Goal: Check status: Verify the current state of an ongoing process or item

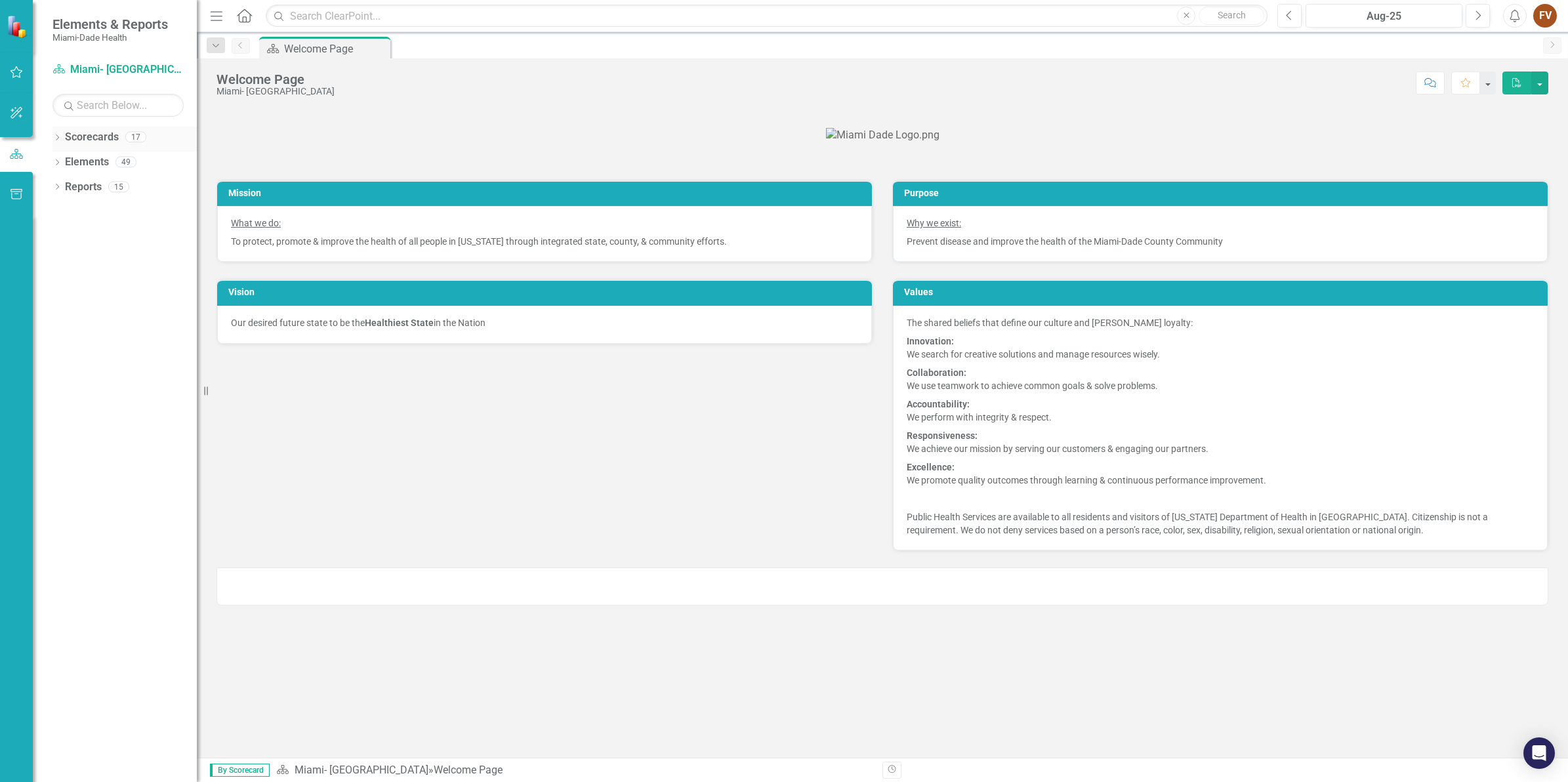
click at [60, 141] on icon "Dropdown" at bounding box center [57, 139] width 9 height 7
click at [63, 161] on icon "Dropdown" at bounding box center [64, 161] width 10 height 8
click at [119, 212] on link "Programmatic Plans" at bounding box center [141, 212] width 112 height 15
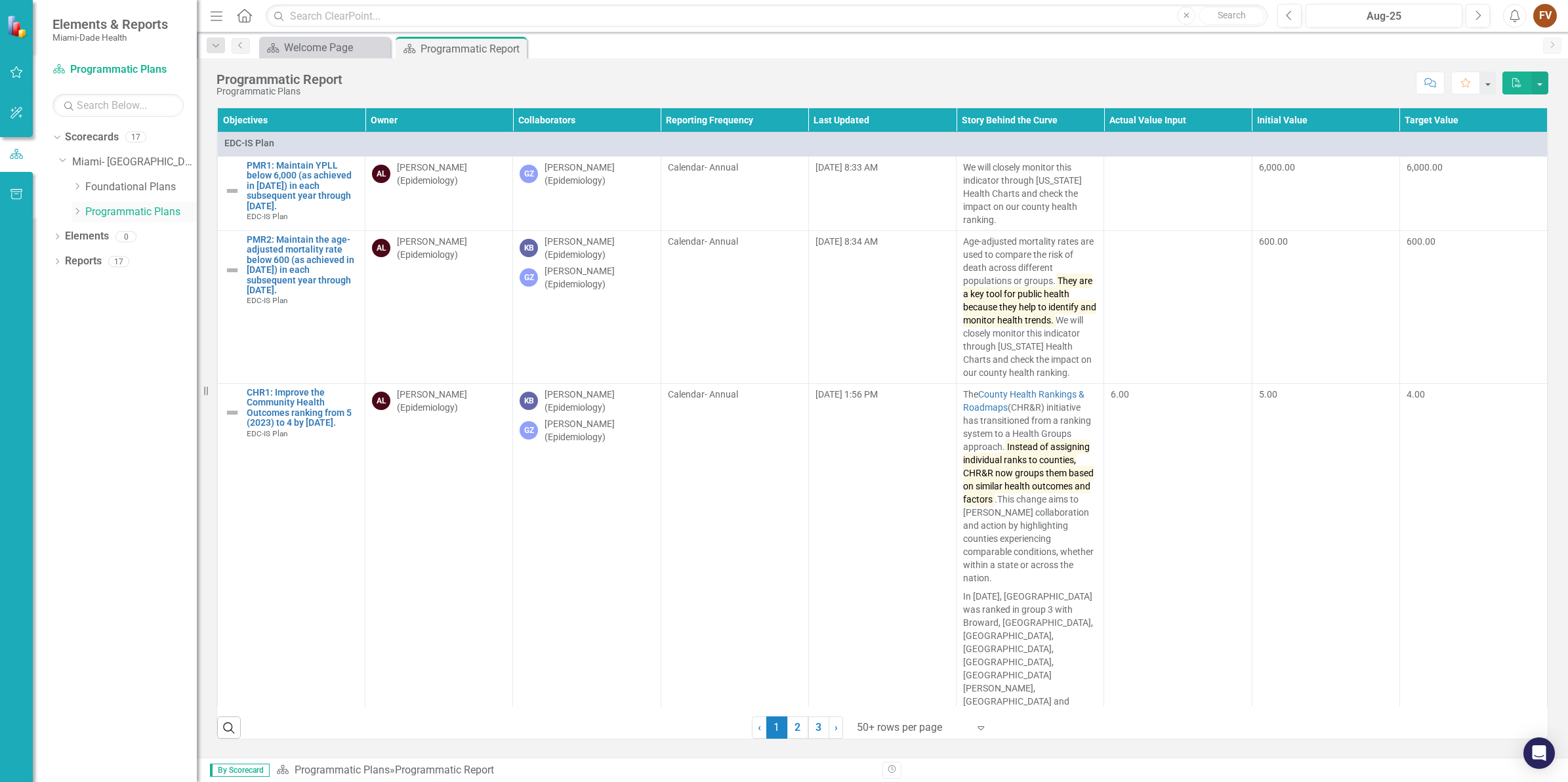
click at [134, 216] on link "Programmatic Plans" at bounding box center [141, 212] width 112 height 15
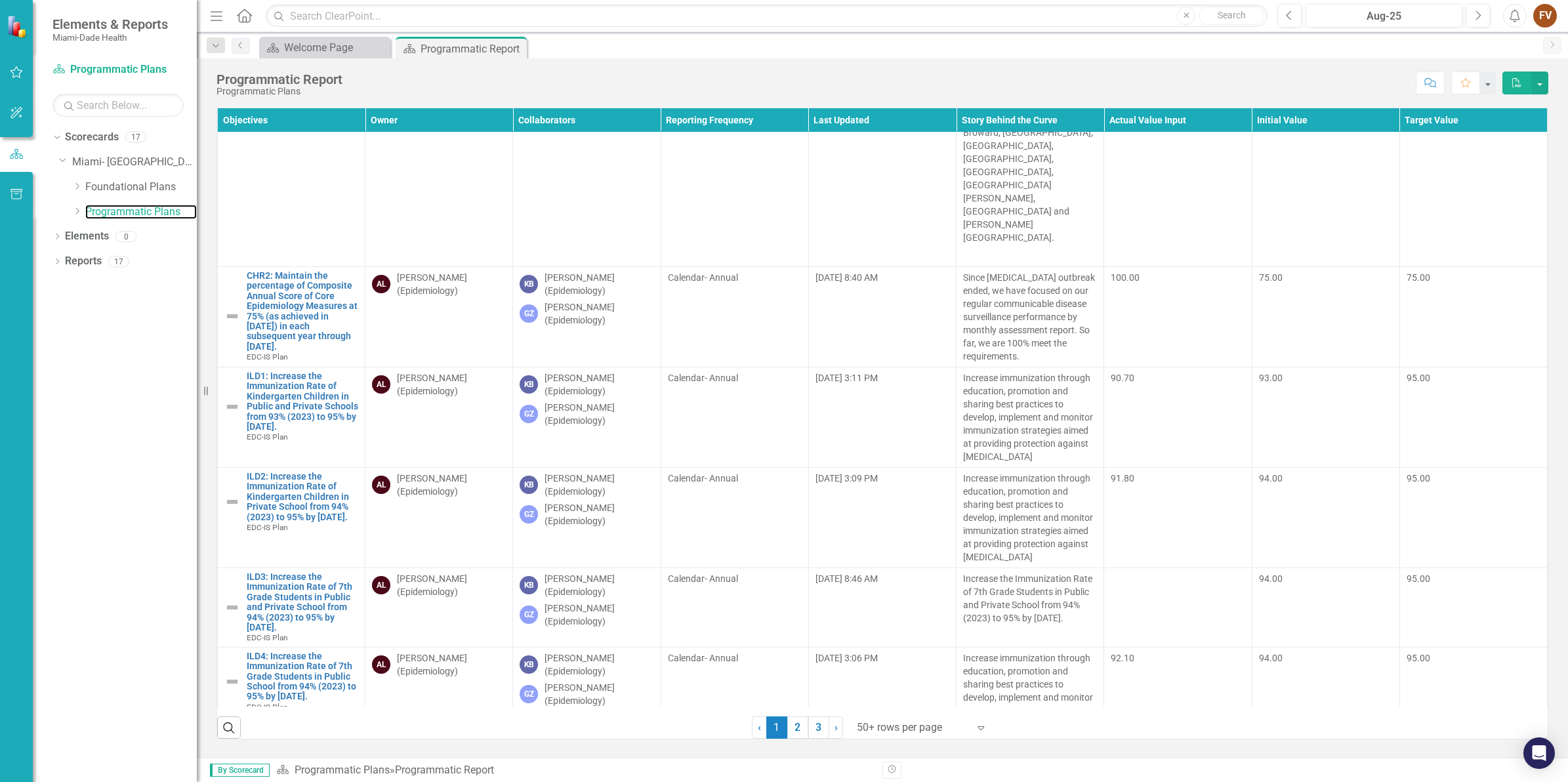
scroll to position [738, 0]
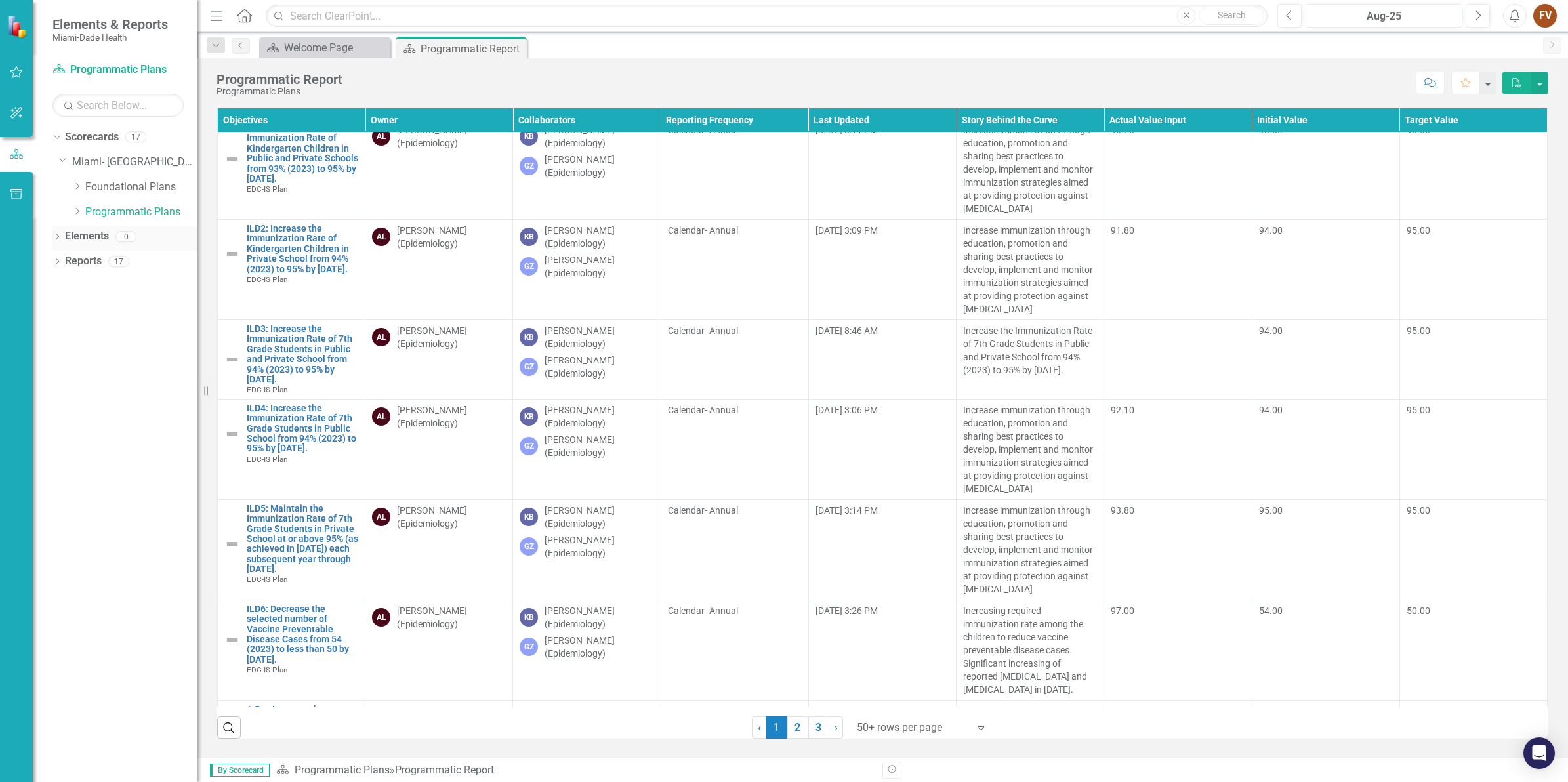
click at [59, 242] on icon "Dropdown" at bounding box center [57, 238] width 9 height 7
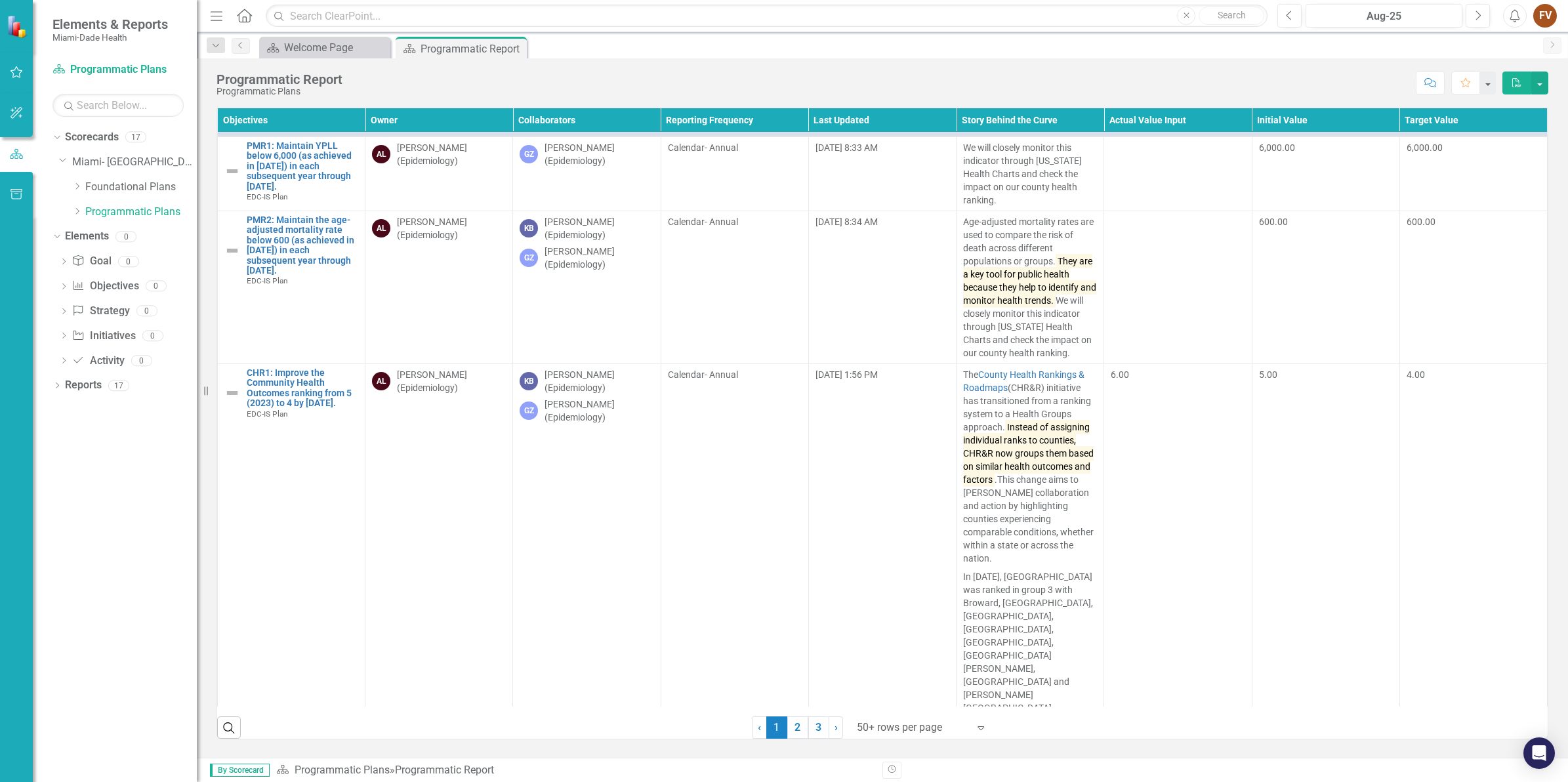
scroll to position [0, 0]
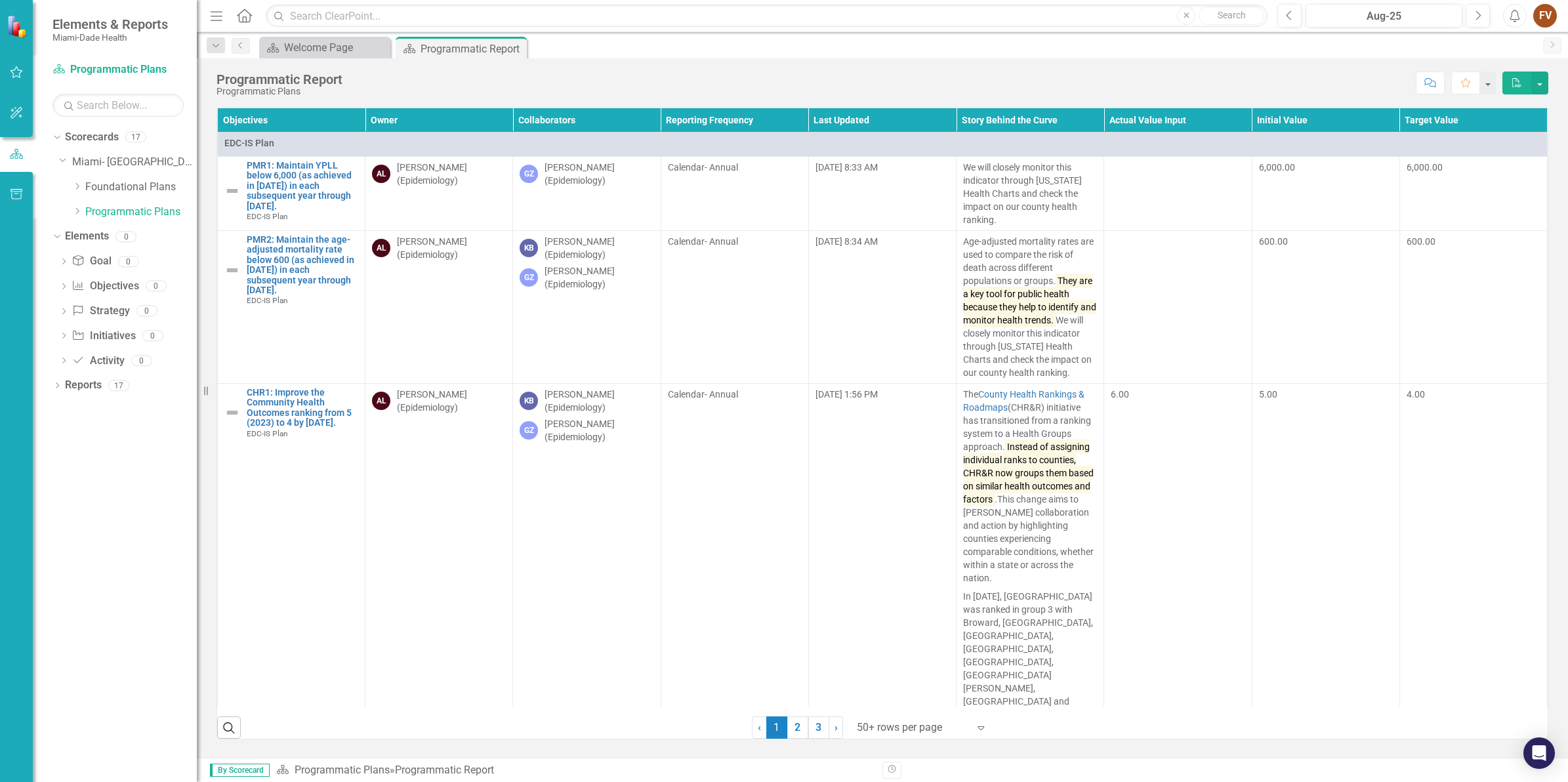
drag, startPoint x: 629, startPoint y: 530, endPoint x: 620, endPoint y: 539, distance: 12.7
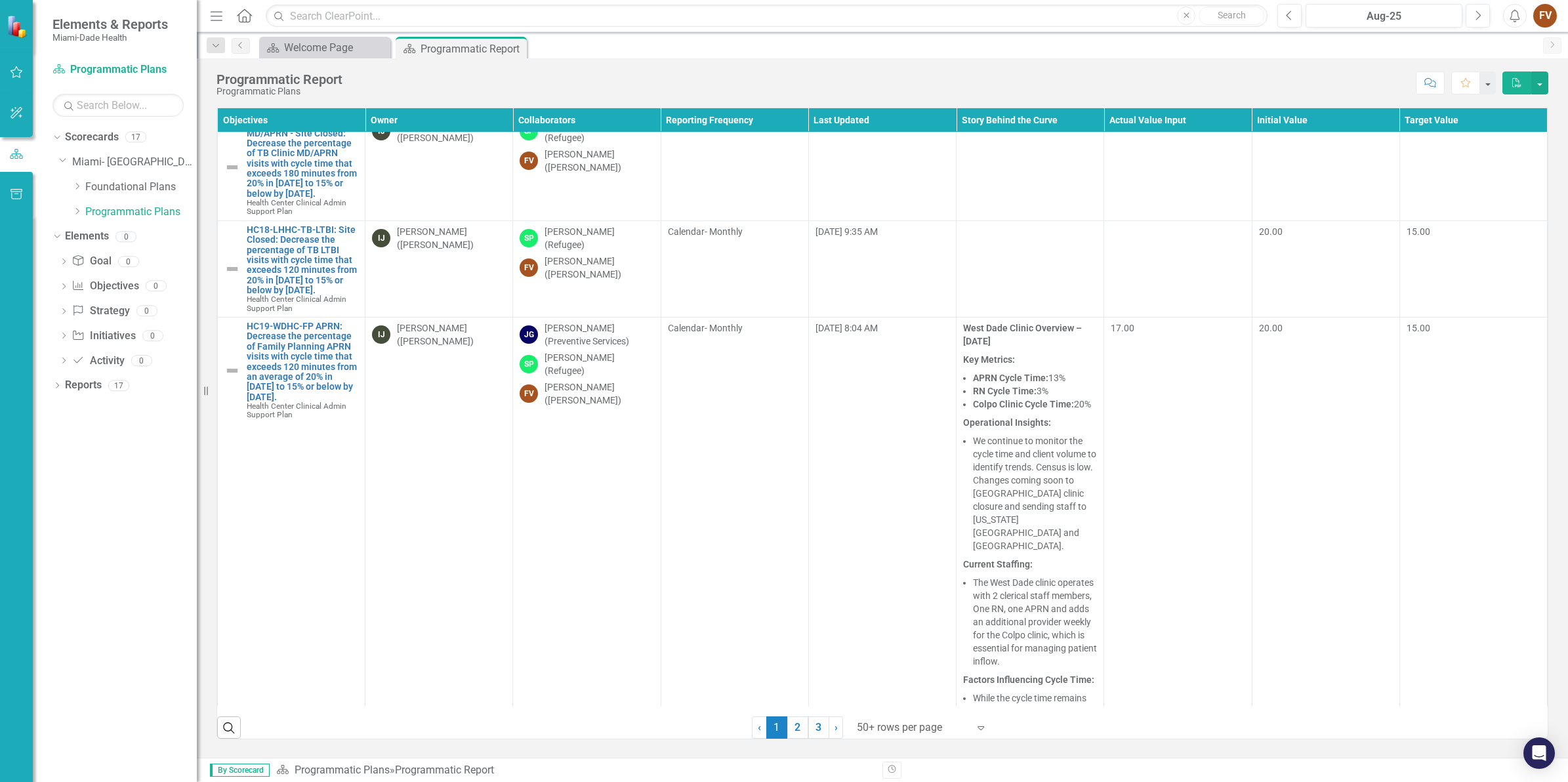
scroll to position [17221, 0]
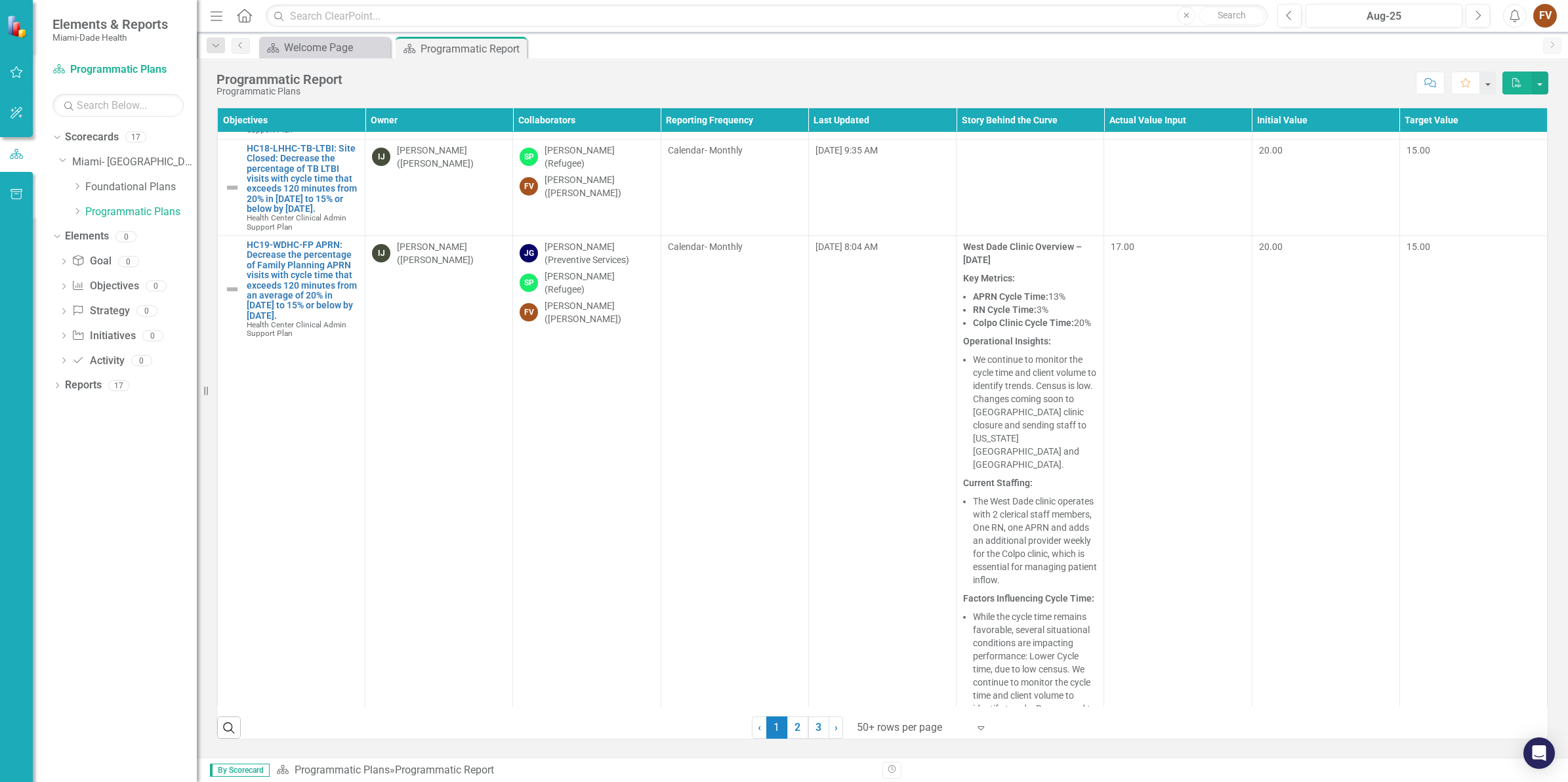
click at [857, 256] on div "[DATE] 8:04 AM" at bounding box center [882, 247] width 134 height 15
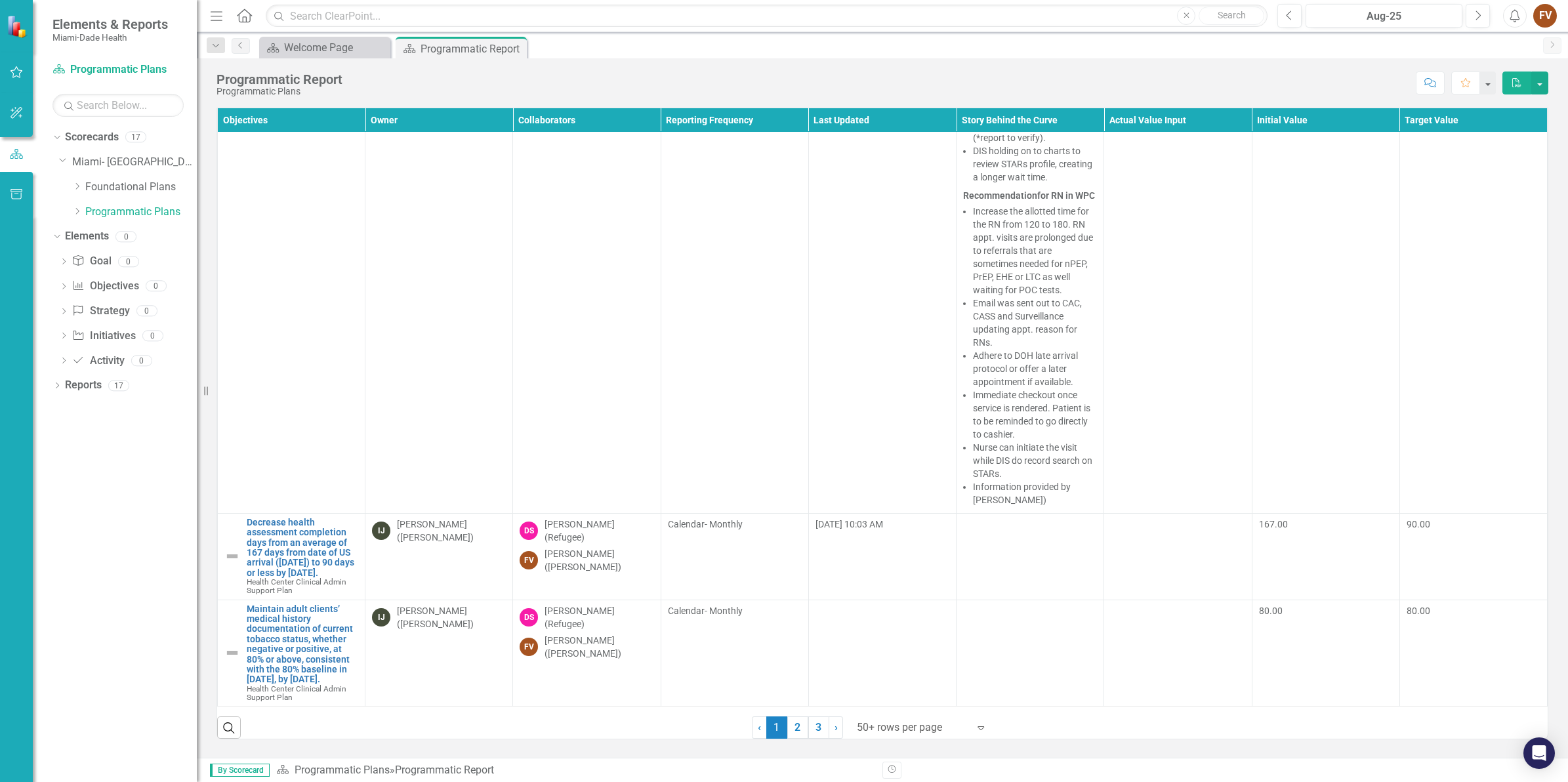
scroll to position [21044, 0]
click at [289, 518] on link "Decrease health assessment completion days from an average of 167 days from dat…" at bounding box center [303, 548] width 112 height 60
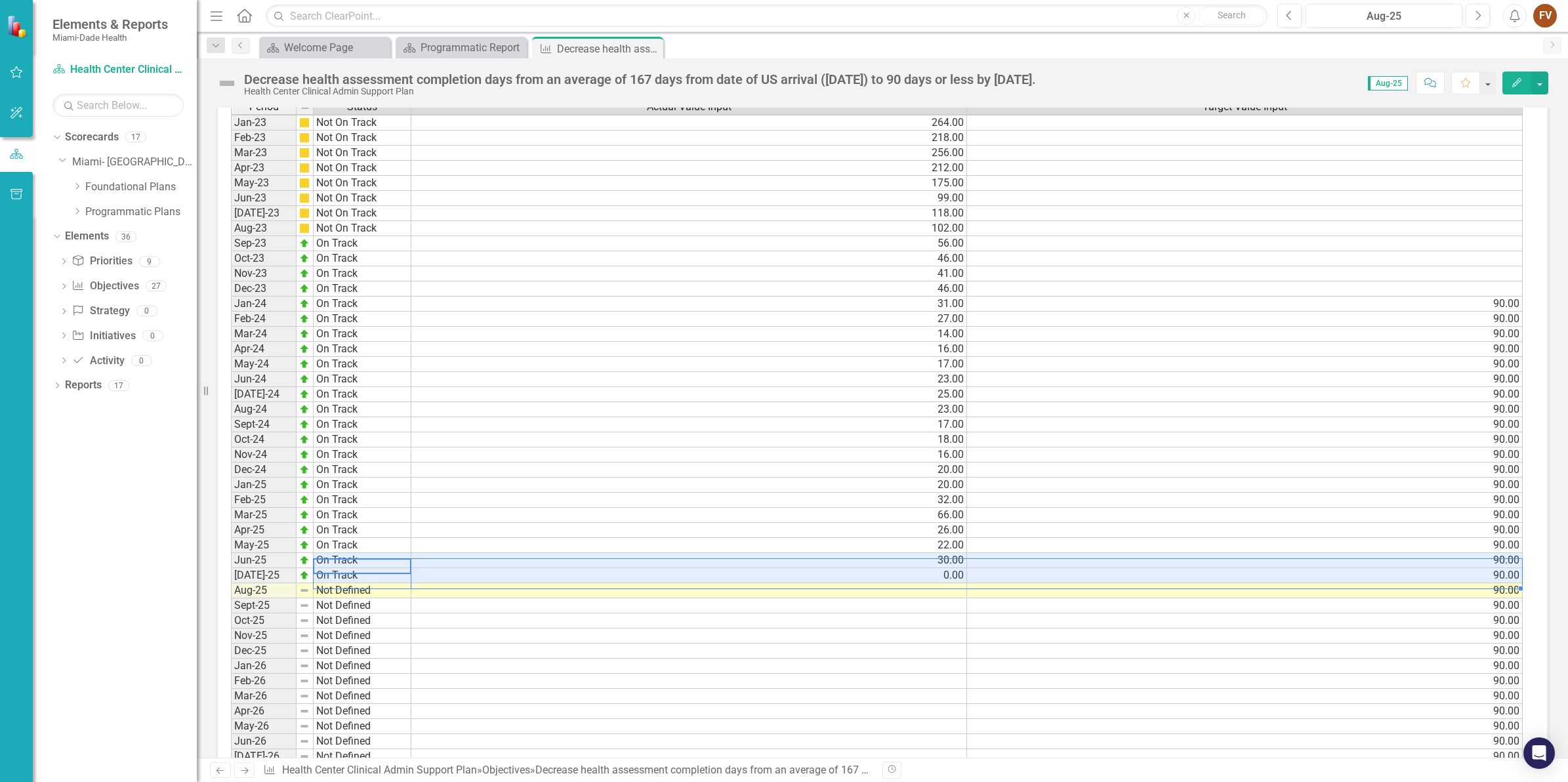
scroll to position [10, 8]
drag, startPoint x: 399, startPoint y: 562, endPoint x: 992, endPoint y: 573, distance: 593.1
click at [992, 573] on div "Period Status Actual Value Input Target Value Input Jan-23 Not On Track 264.00 …" at bounding box center [877, 560] width 1293 height 923
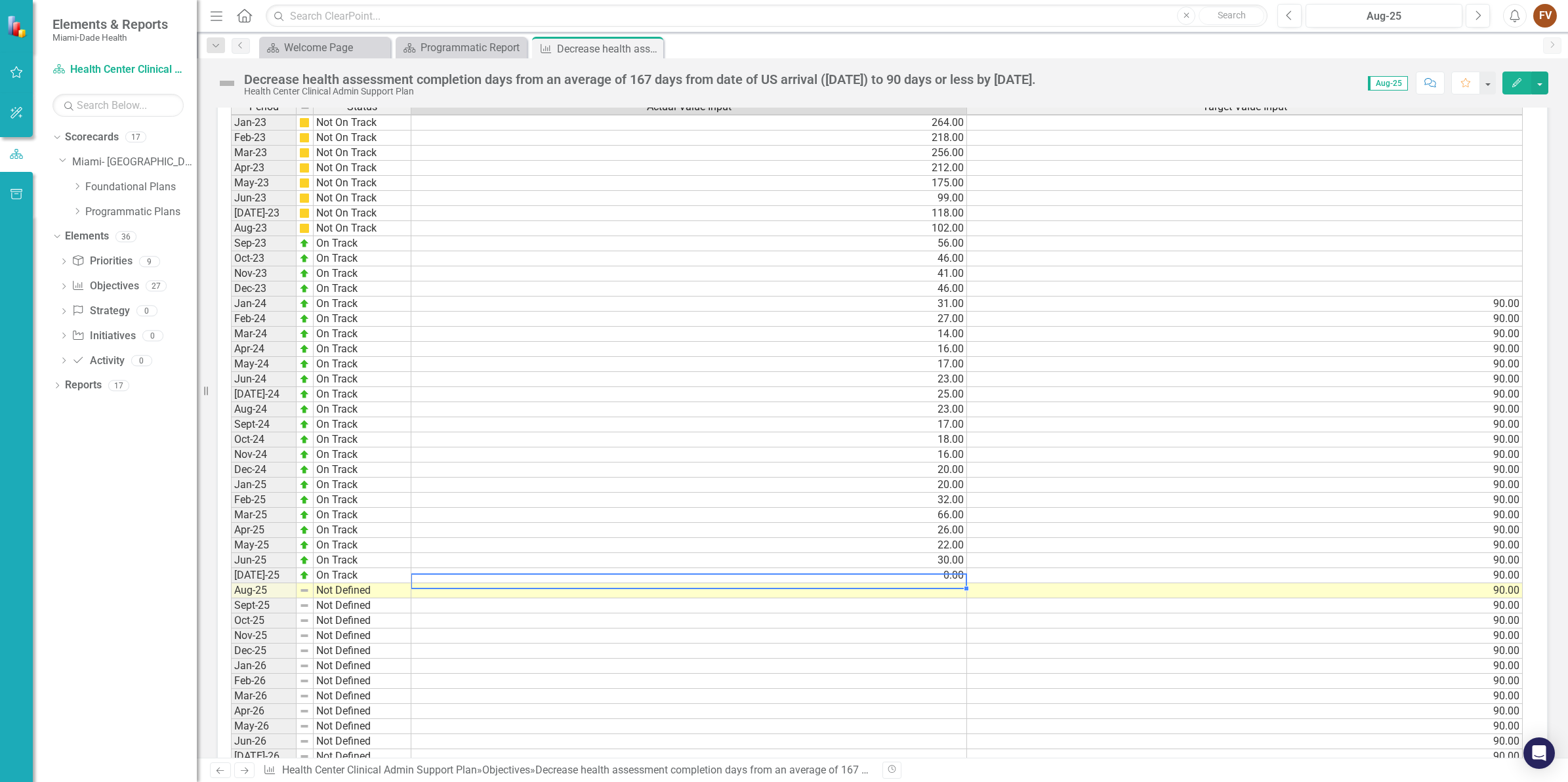
scroll to position [10, 0]
click at [847, 573] on td "0.00" at bounding box center [690, 576] width 556 height 15
click at [492, 46] on div "Programmatic Report" at bounding box center [463, 47] width 86 height 16
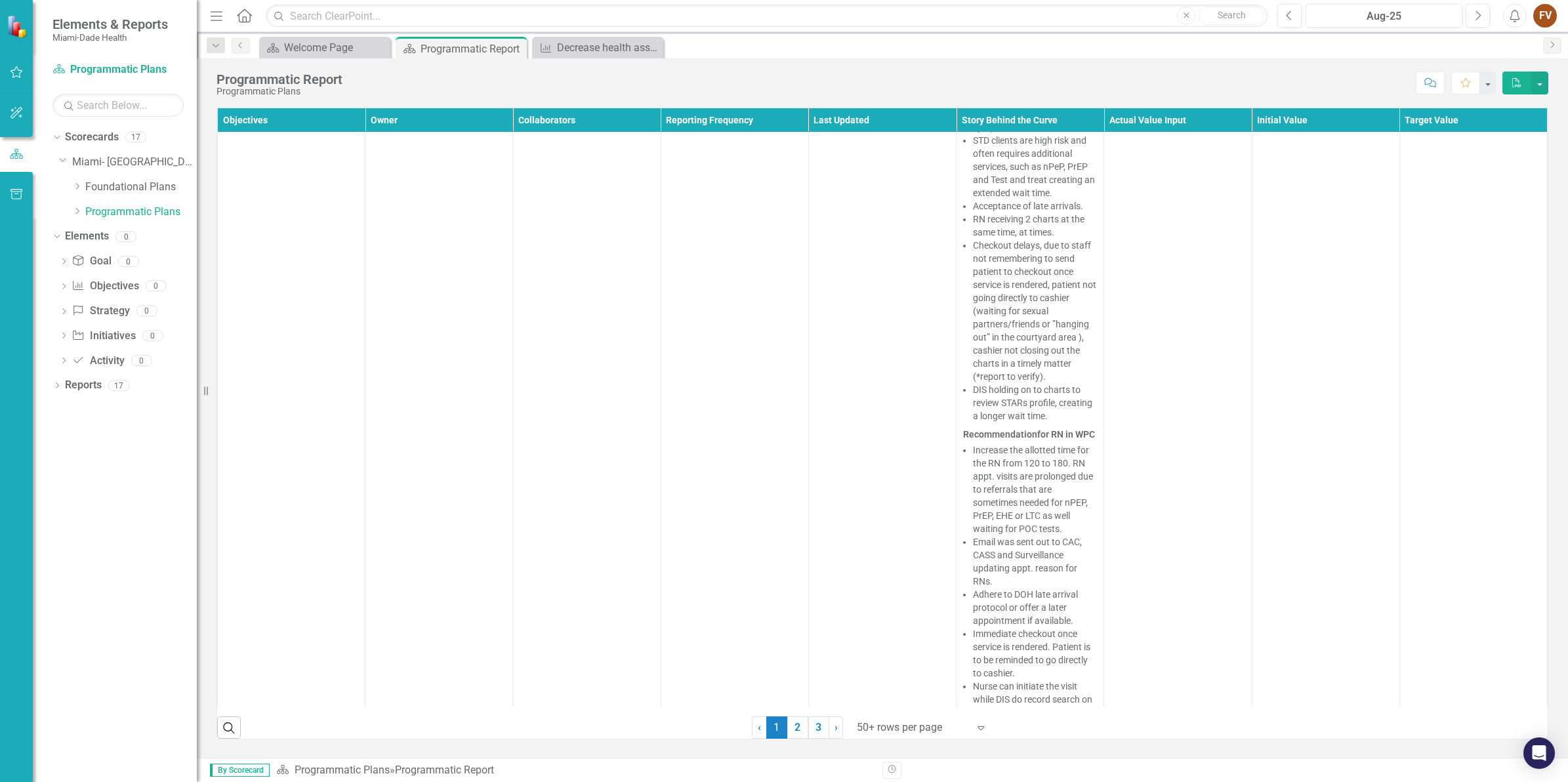
scroll to position [21044, 0]
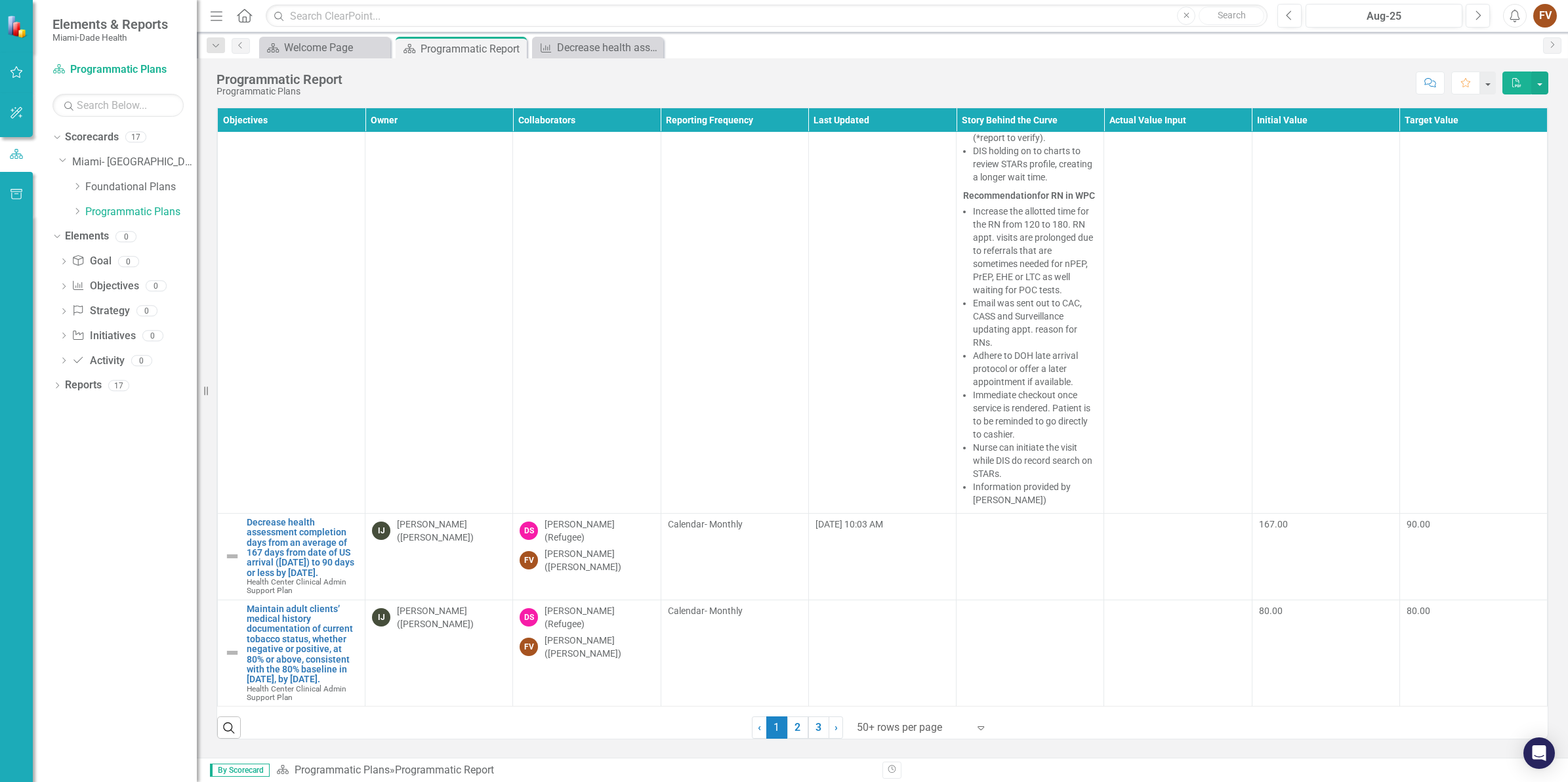
click at [871, 628] on td at bounding box center [882, 653] width 148 height 107
click at [802, 634] on link "2" at bounding box center [798, 728] width 21 height 23
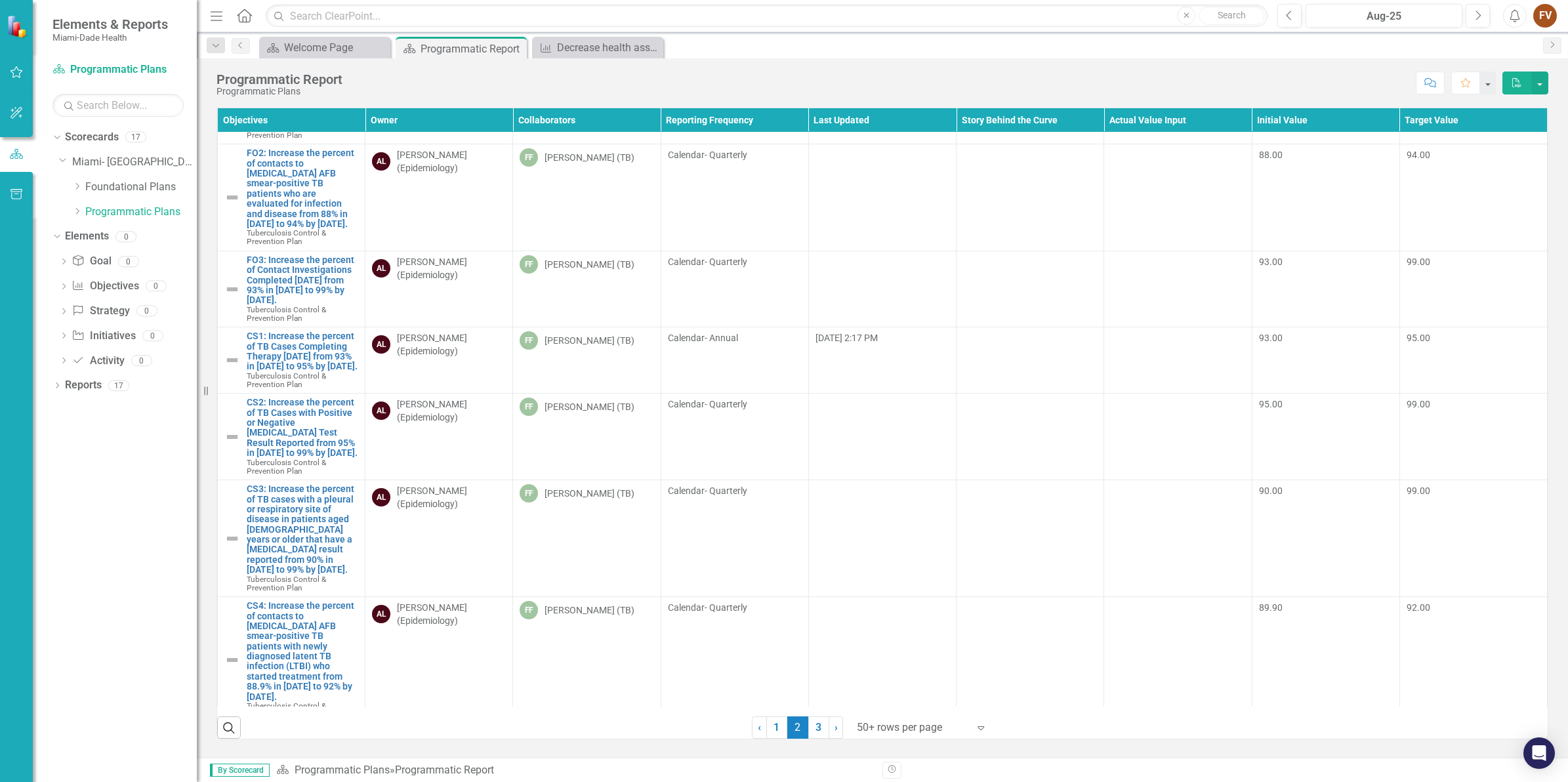
scroll to position [6515, 0]
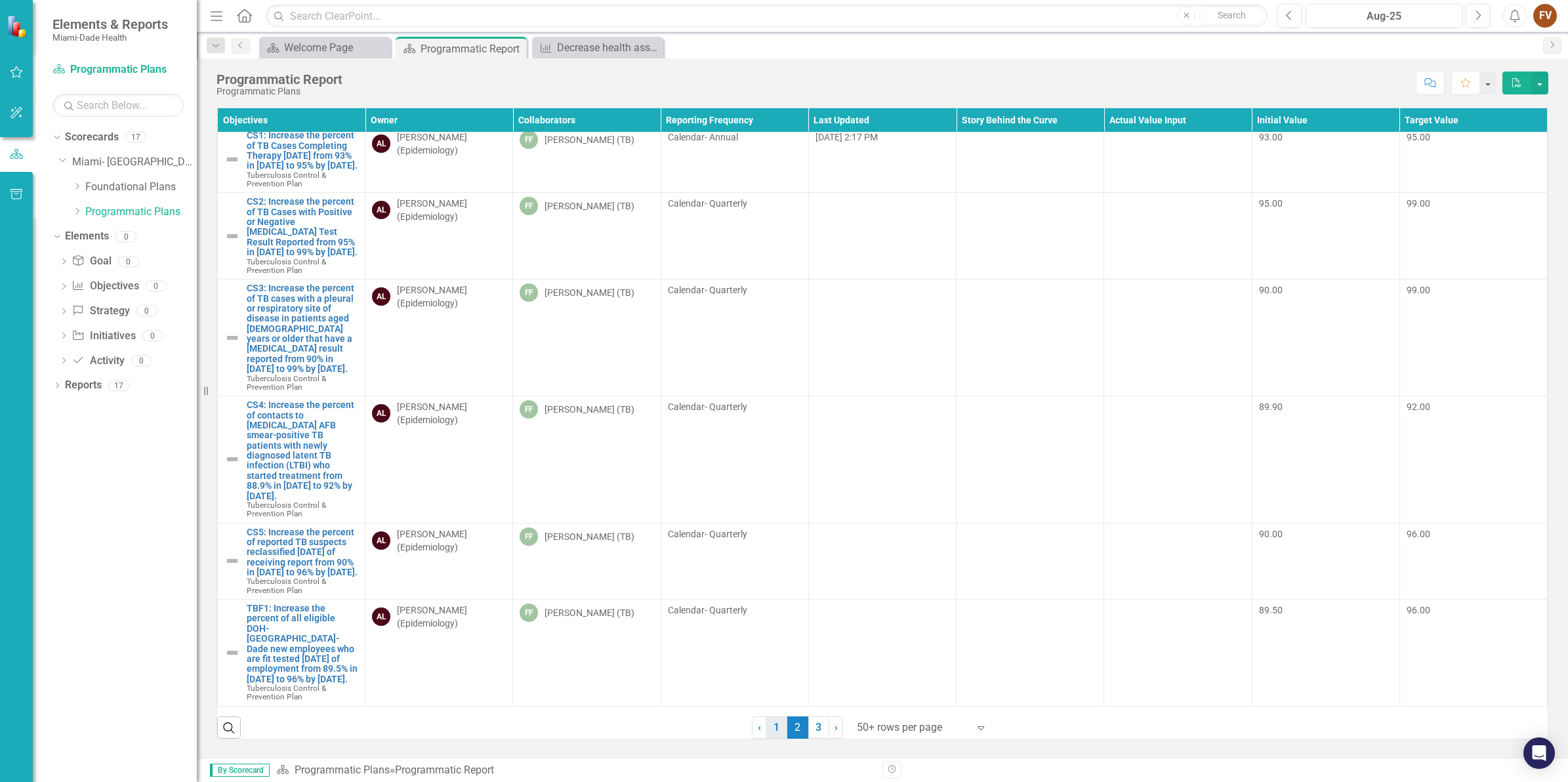
click at [778, 634] on link "1" at bounding box center [777, 728] width 21 height 23
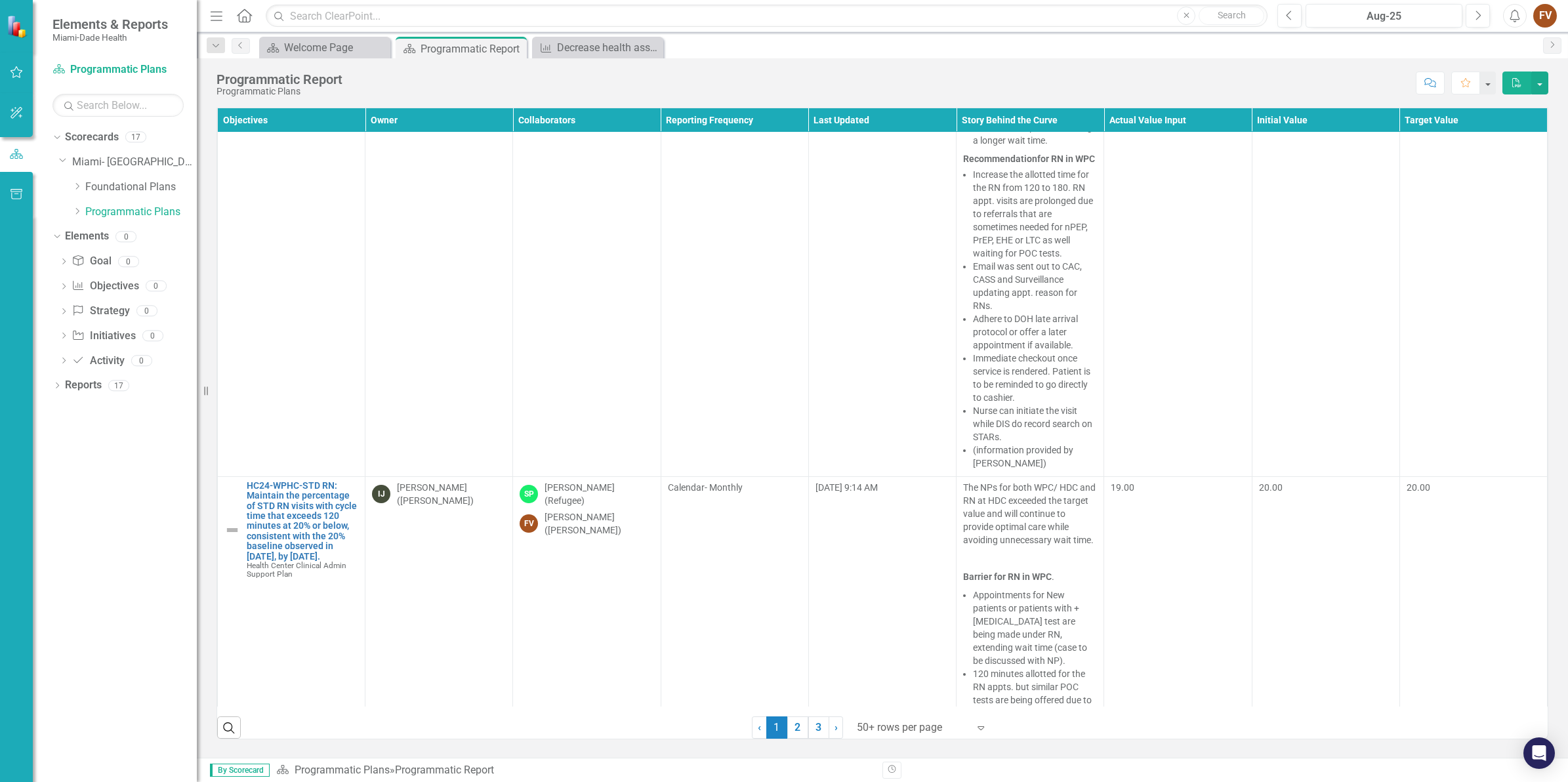
scroll to position [21044, 0]
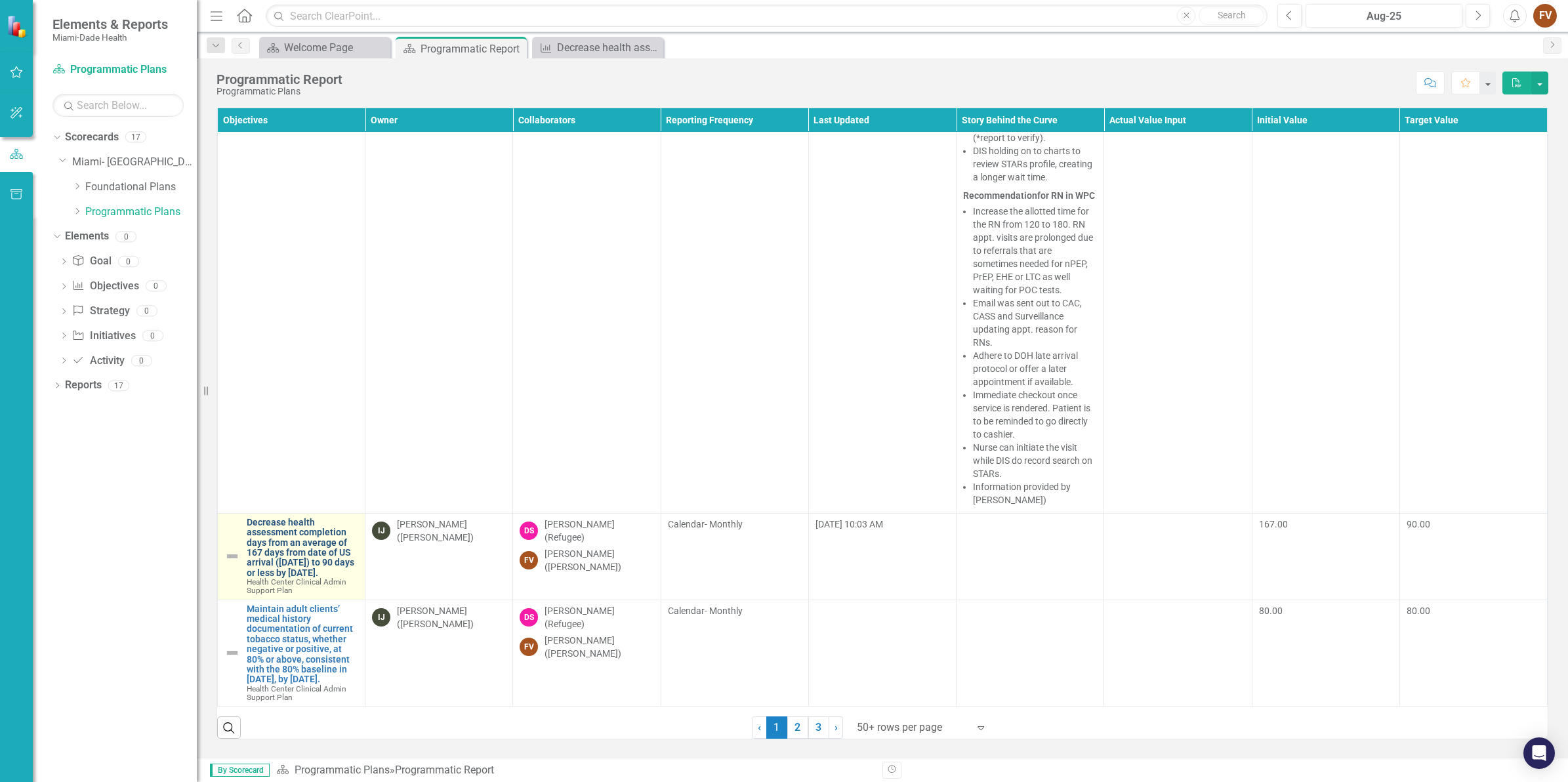
click at [310, 535] on link "Decrease health assessment completion days from an average of 167 days from dat…" at bounding box center [303, 548] width 112 height 60
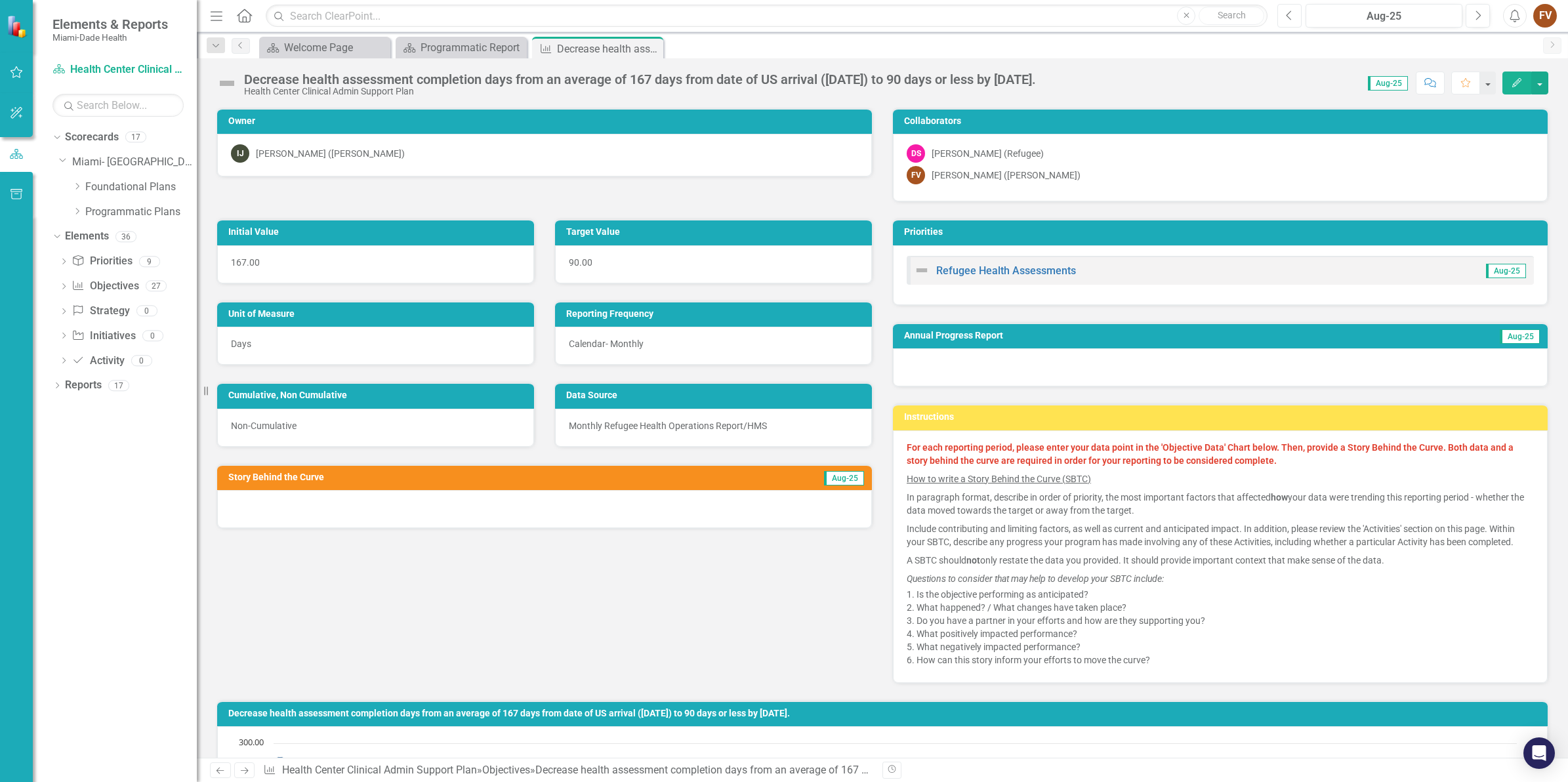
click at [1174, 12] on icon "Previous" at bounding box center [1290, 15] width 7 height 12
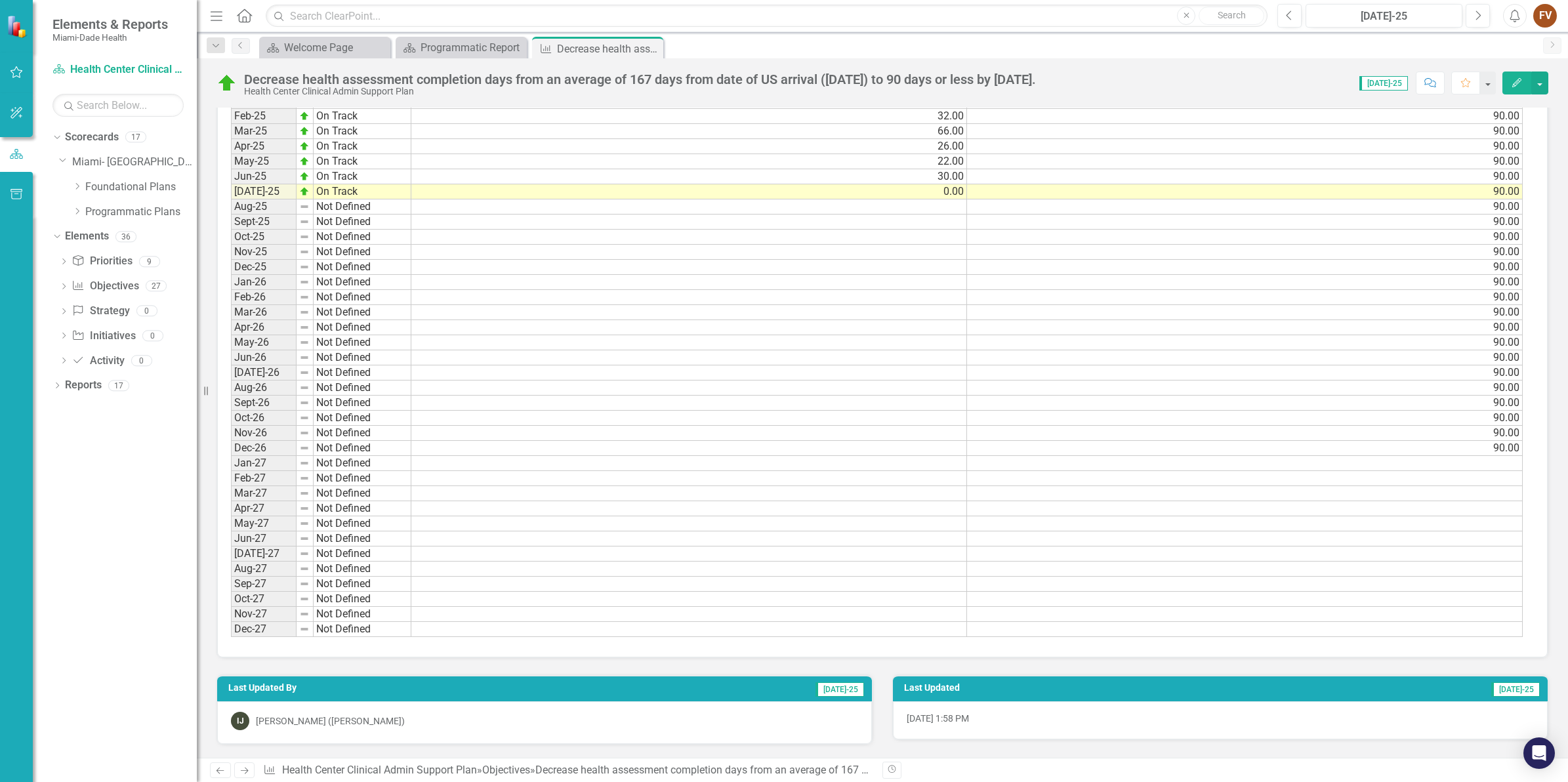
click at [394, 185] on td "On Track" at bounding box center [362, 192] width 98 height 15
click at [486, 184] on td "0.00" at bounding box center [690, 192] width 556 height 15
click at [486, 190] on textarea at bounding box center [689, 197] width 557 height 15
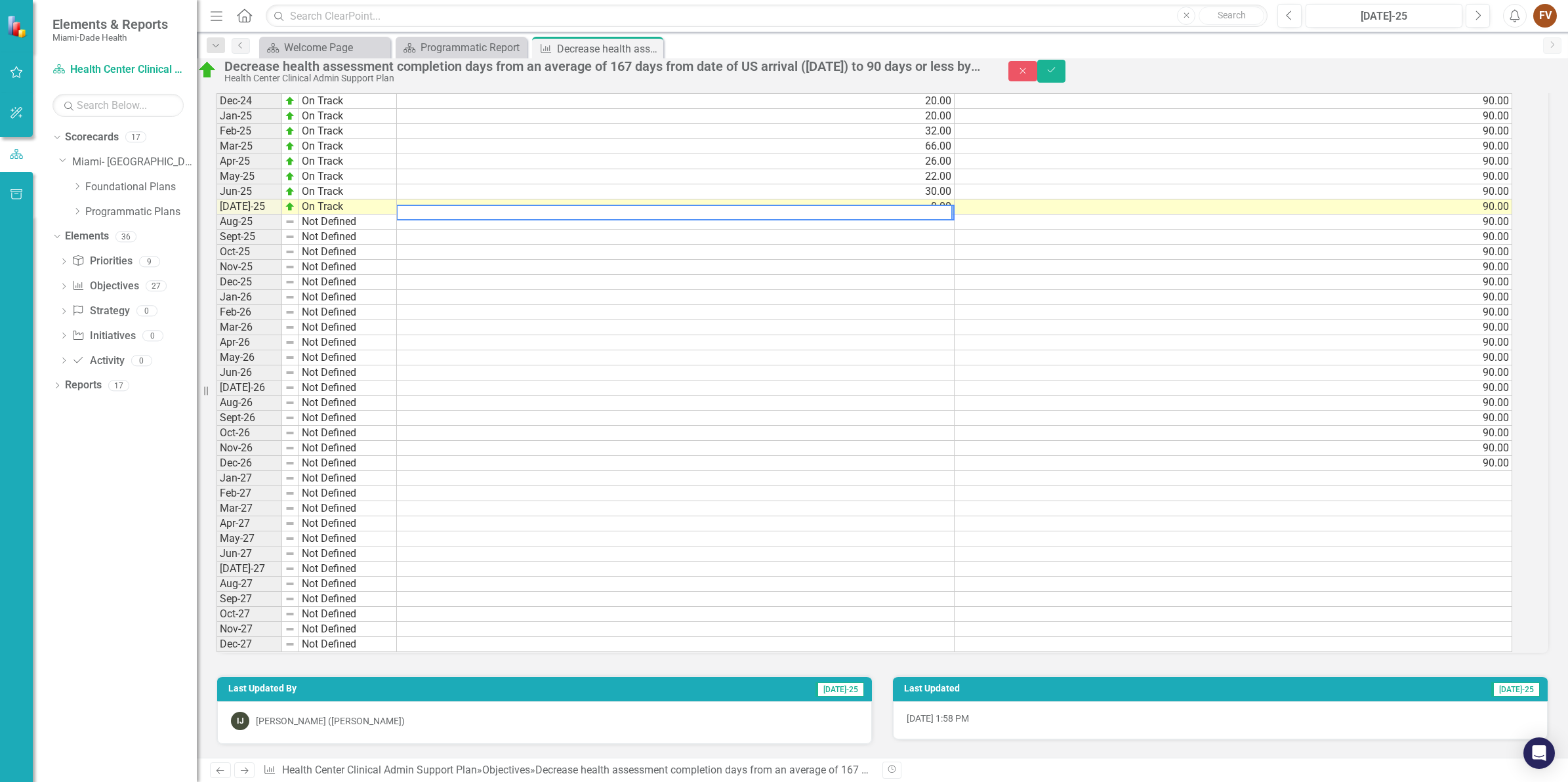
click at [1071, 214] on td "90.00" at bounding box center [1234, 222] width 558 height 15
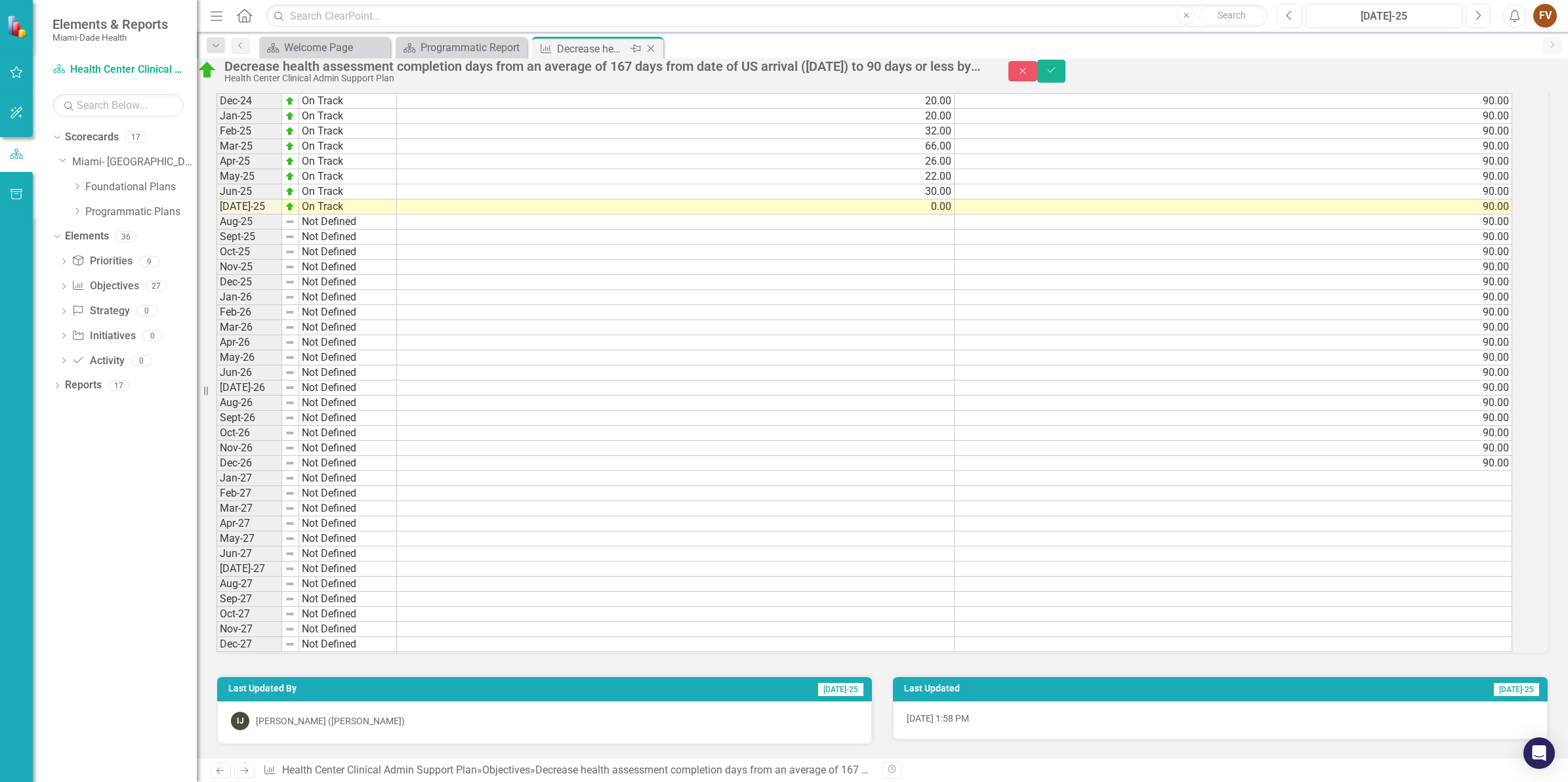
click at [606, 48] on div "Decrease health assessment completion days from an average of 167 days from dat…" at bounding box center [591, 49] width 70 height 16
click at [655, 49] on icon "Close" at bounding box center [650, 49] width 13 height 11
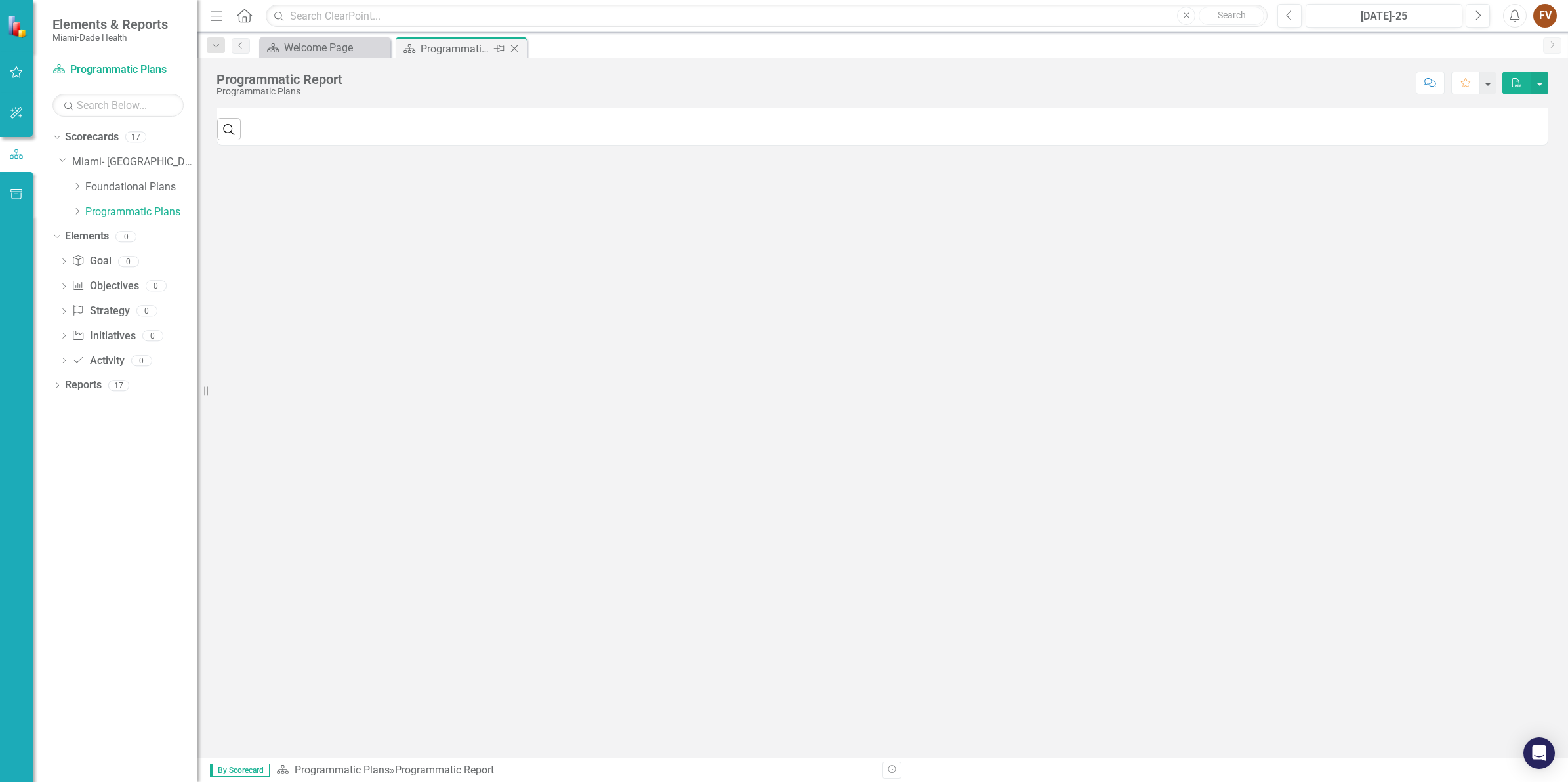
click at [461, 48] on div "Programmatic Report" at bounding box center [455, 49] width 70 height 16
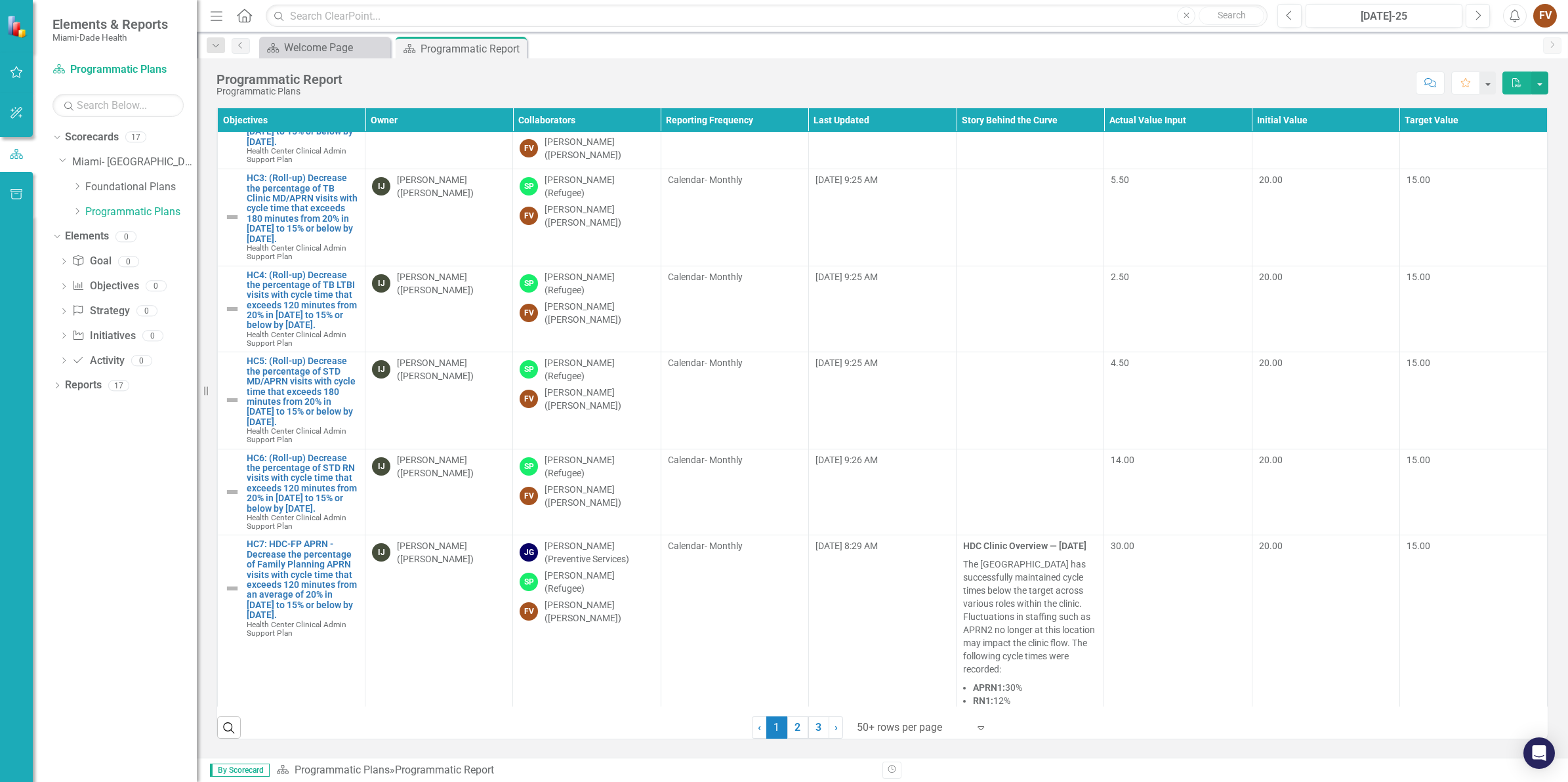
scroll to position [9710, 0]
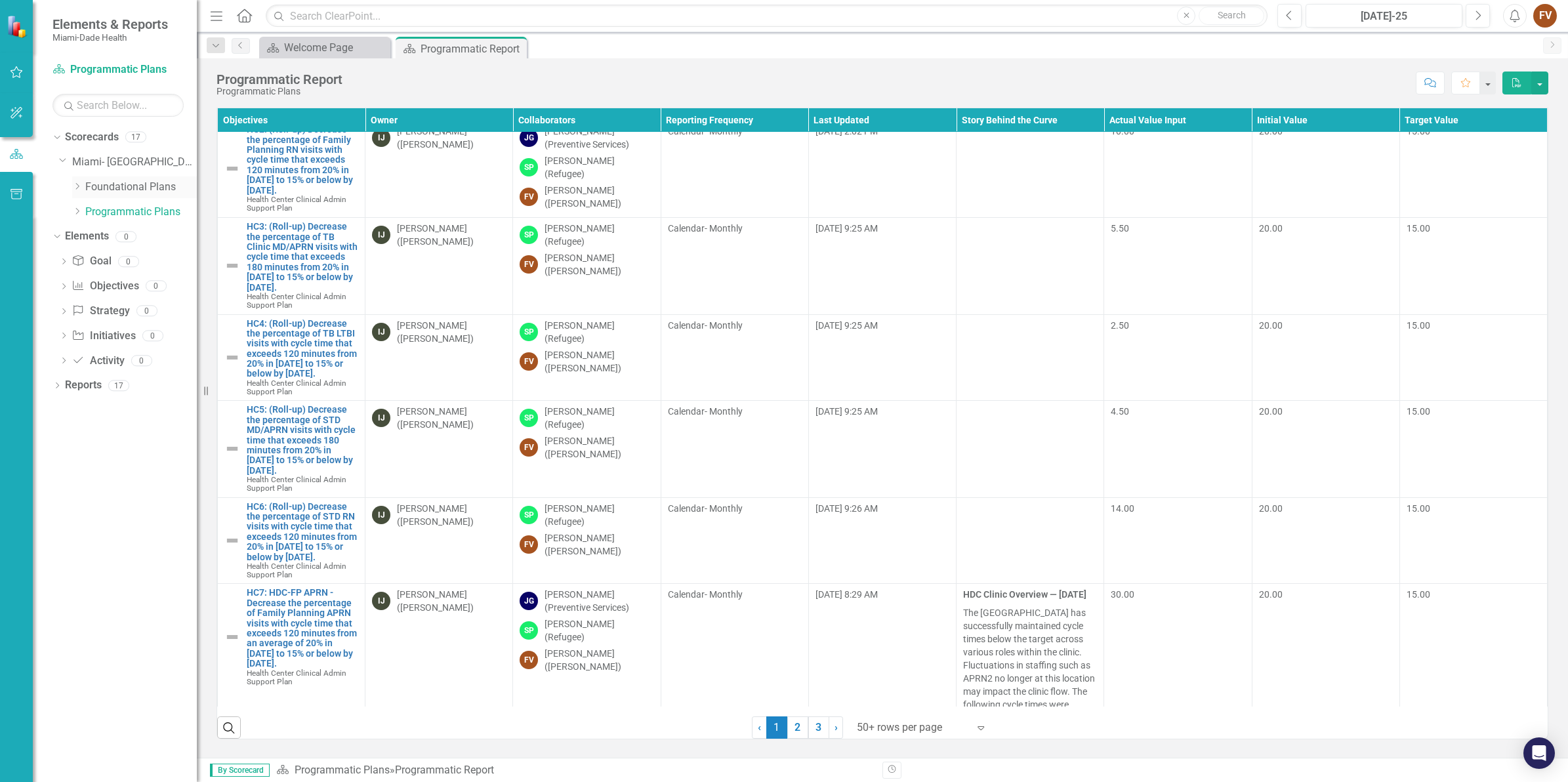
click at [126, 184] on link "Foundational Plans" at bounding box center [141, 187] width 112 height 15
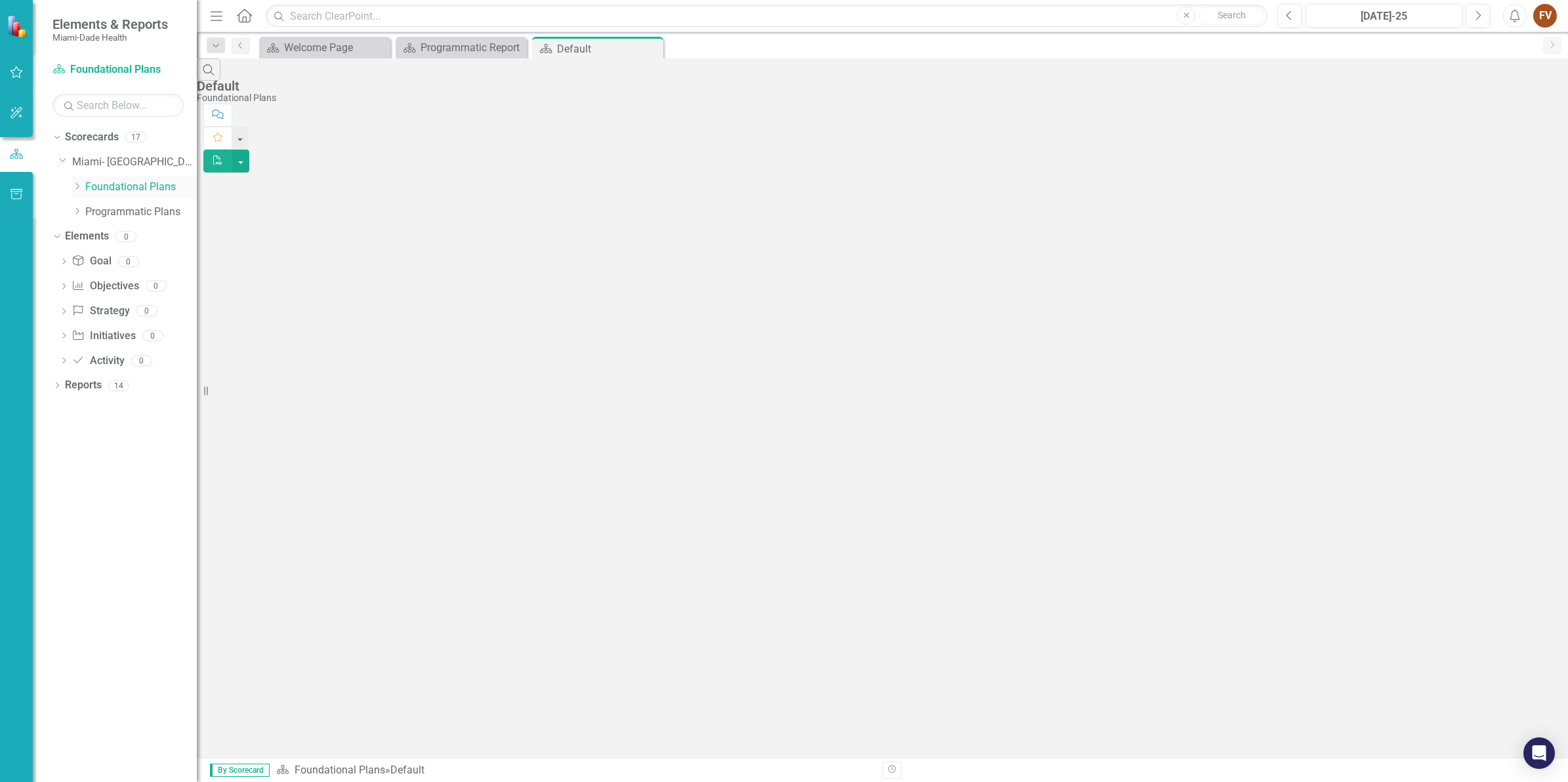
click at [131, 185] on link "Foundational Plans" at bounding box center [141, 187] width 112 height 15
click at [610, 53] on div "Default" at bounding box center [591, 49] width 70 height 16
click at [655, 47] on icon "Close" at bounding box center [650, 49] width 13 height 11
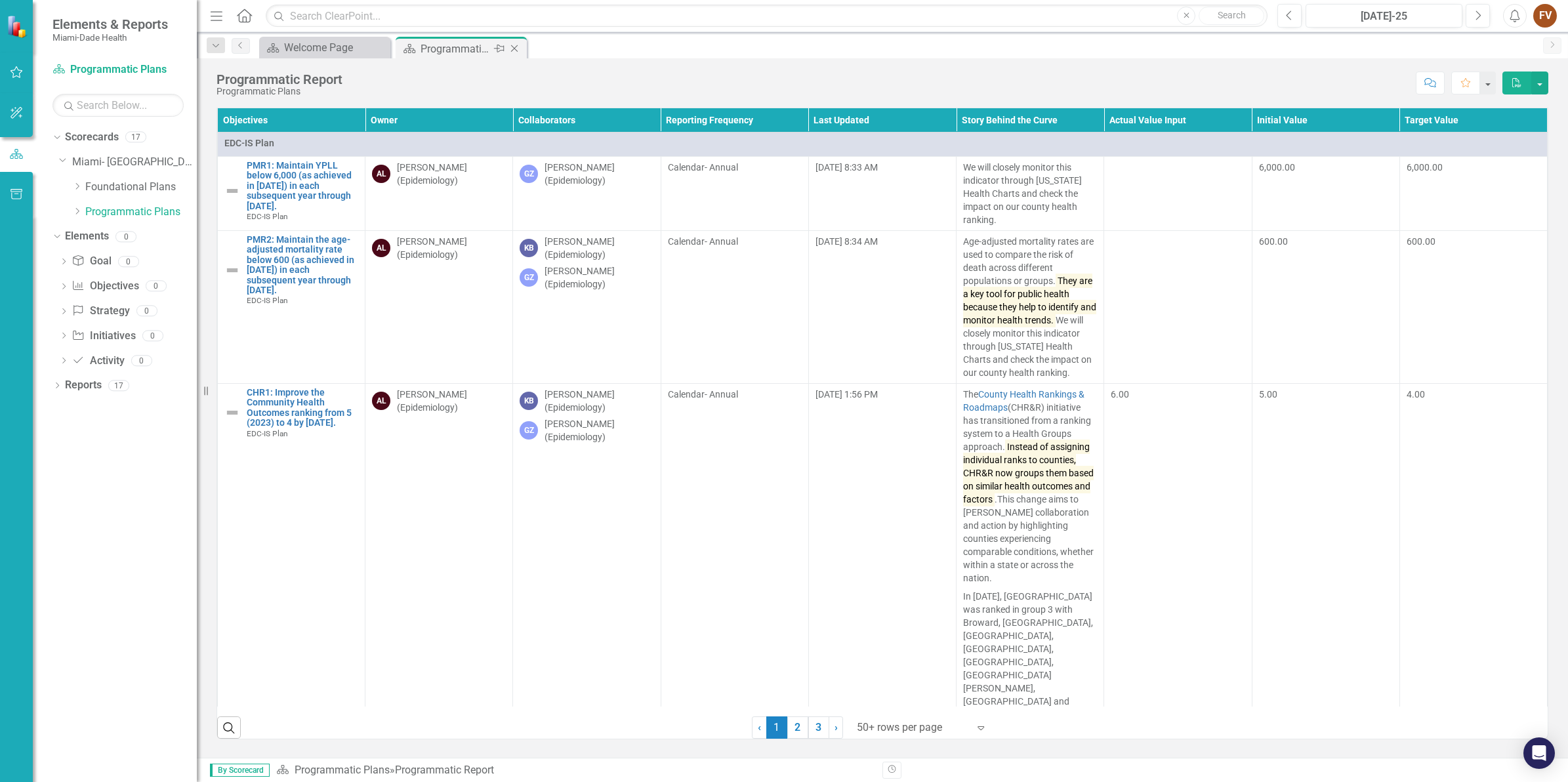
click at [523, 49] on div "Close" at bounding box center [515, 49] width 16 height 16
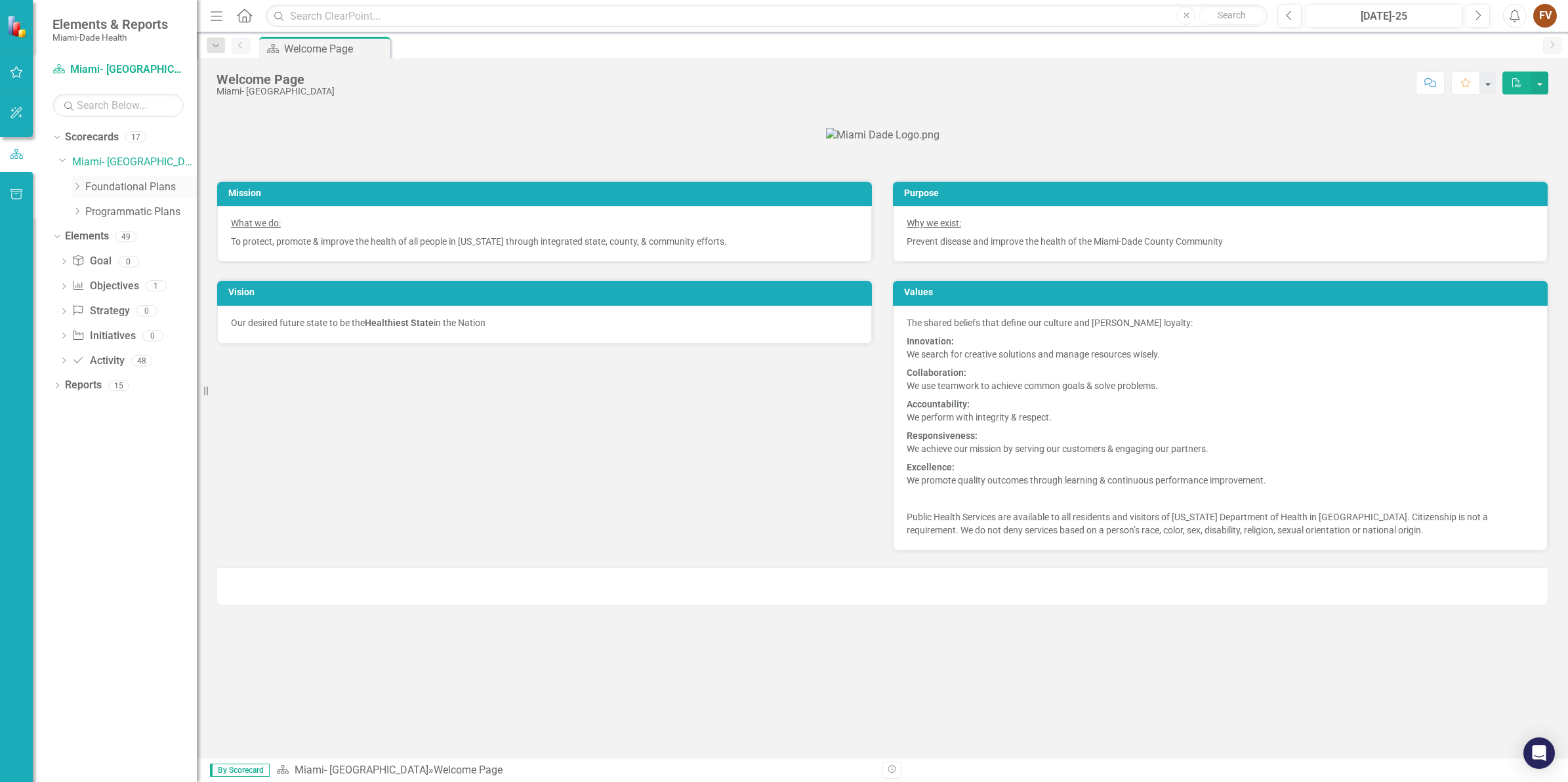
click at [114, 185] on link "Foundational Plans" at bounding box center [141, 187] width 112 height 15
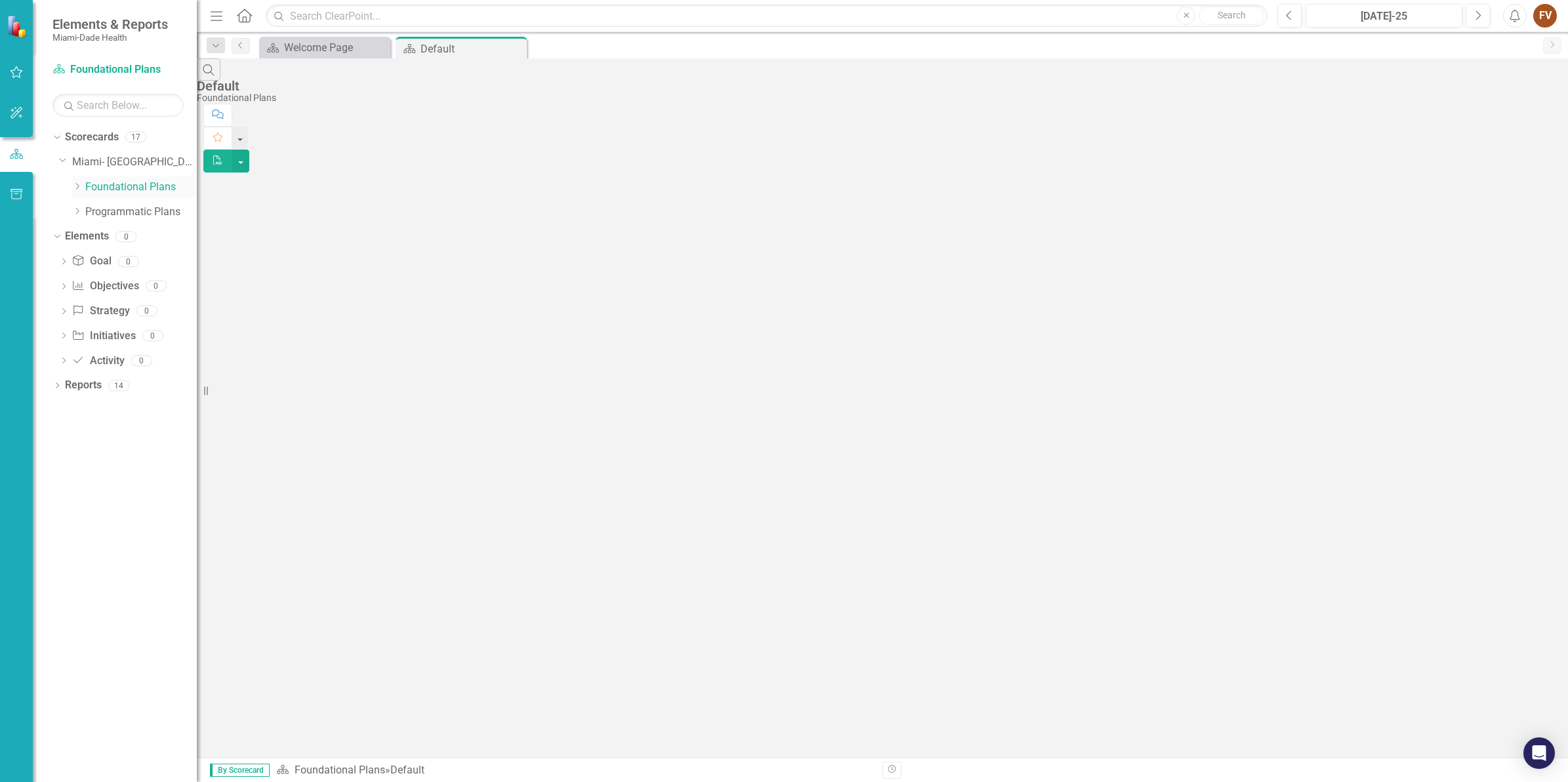
click at [79, 188] on icon "Dropdown" at bounding box center [76, 186] width 10 height 8
click at [150, 231] on link "Strategic Plan [DATE] - [DATE]" at bounding box center [134, 223] width 124 height 15
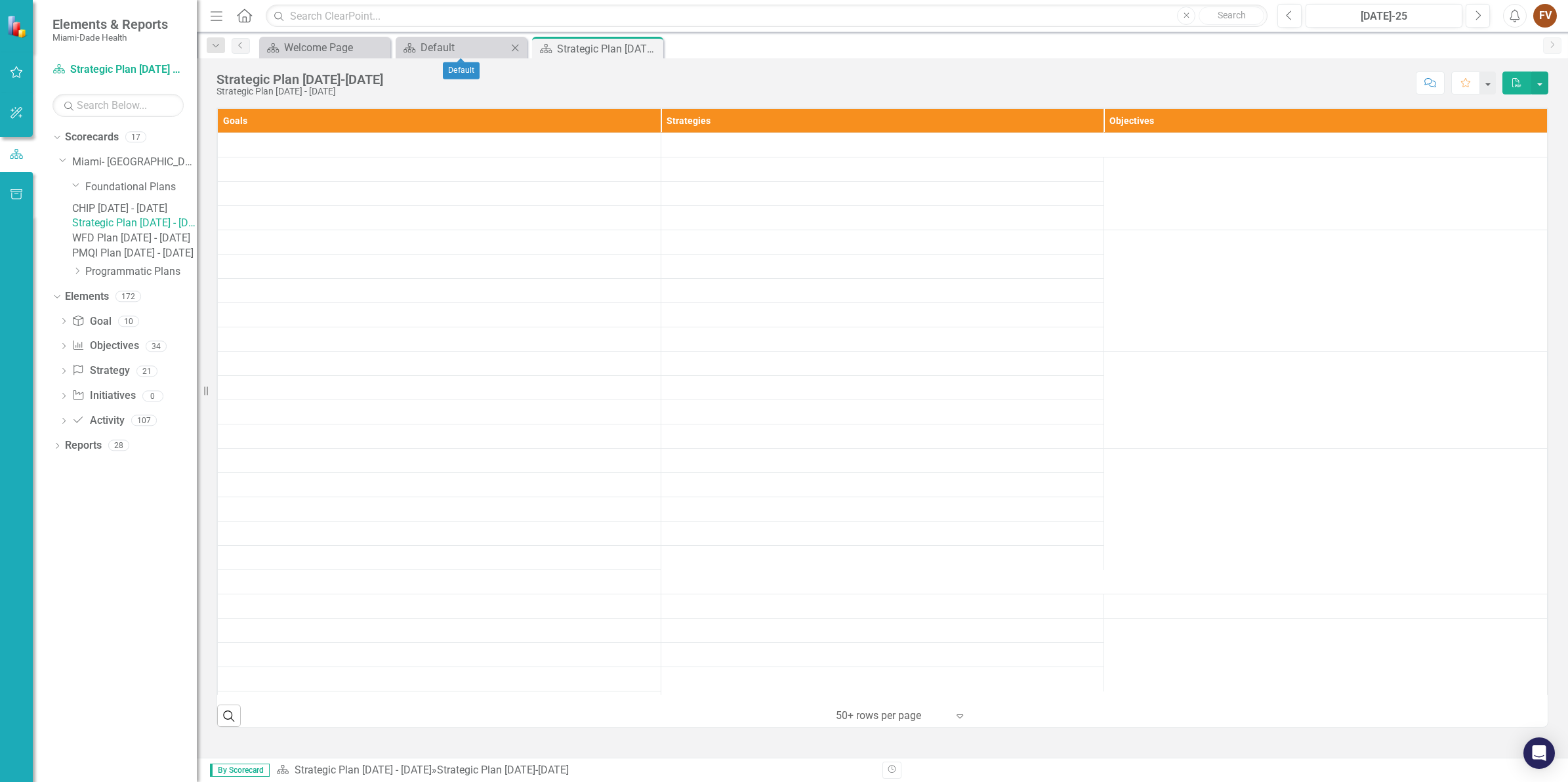
click at [514, 50] on icon "Close" at bounding box center [515, 48] width 13 height 11
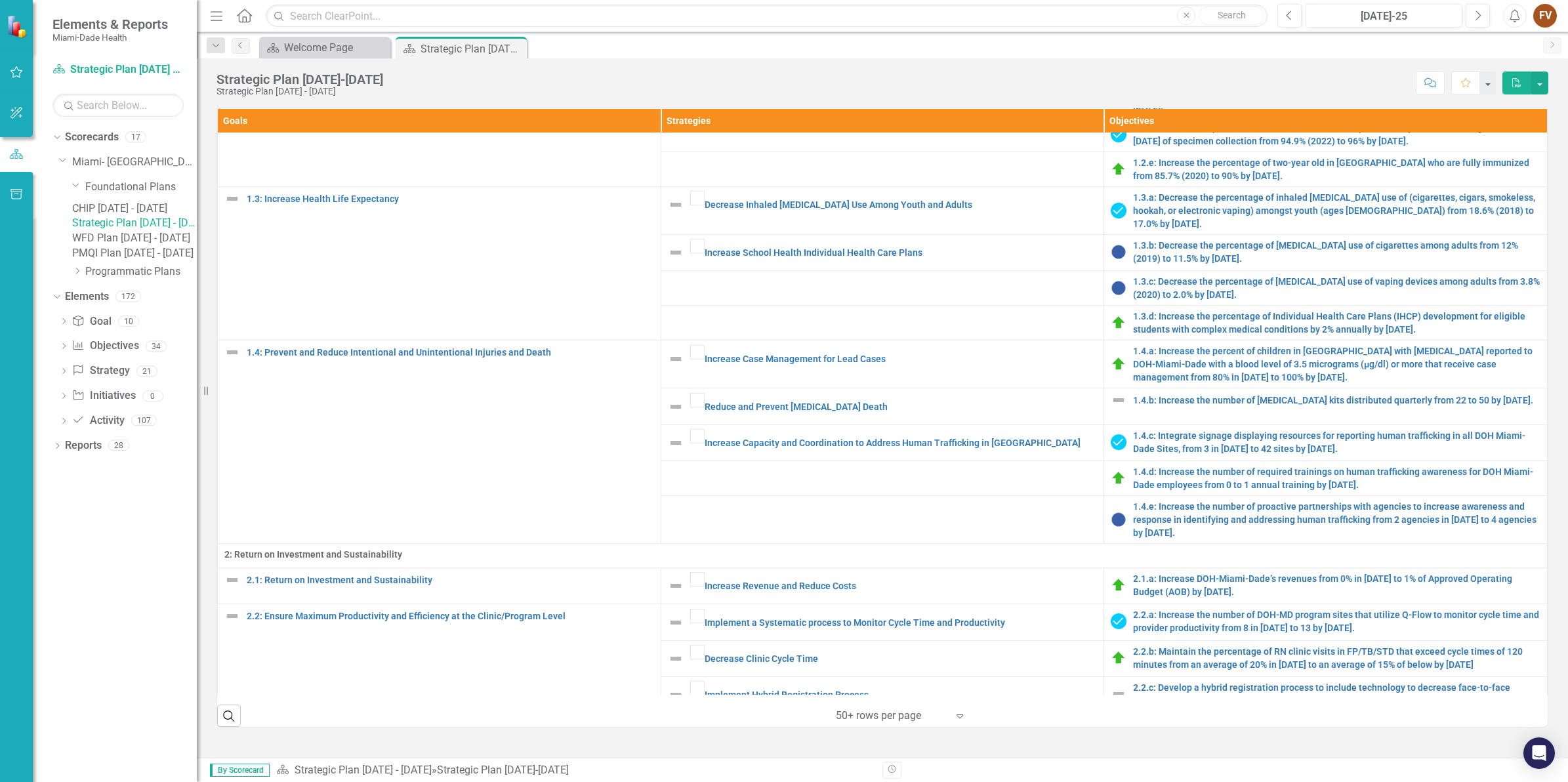
scroll to position [328, 0]
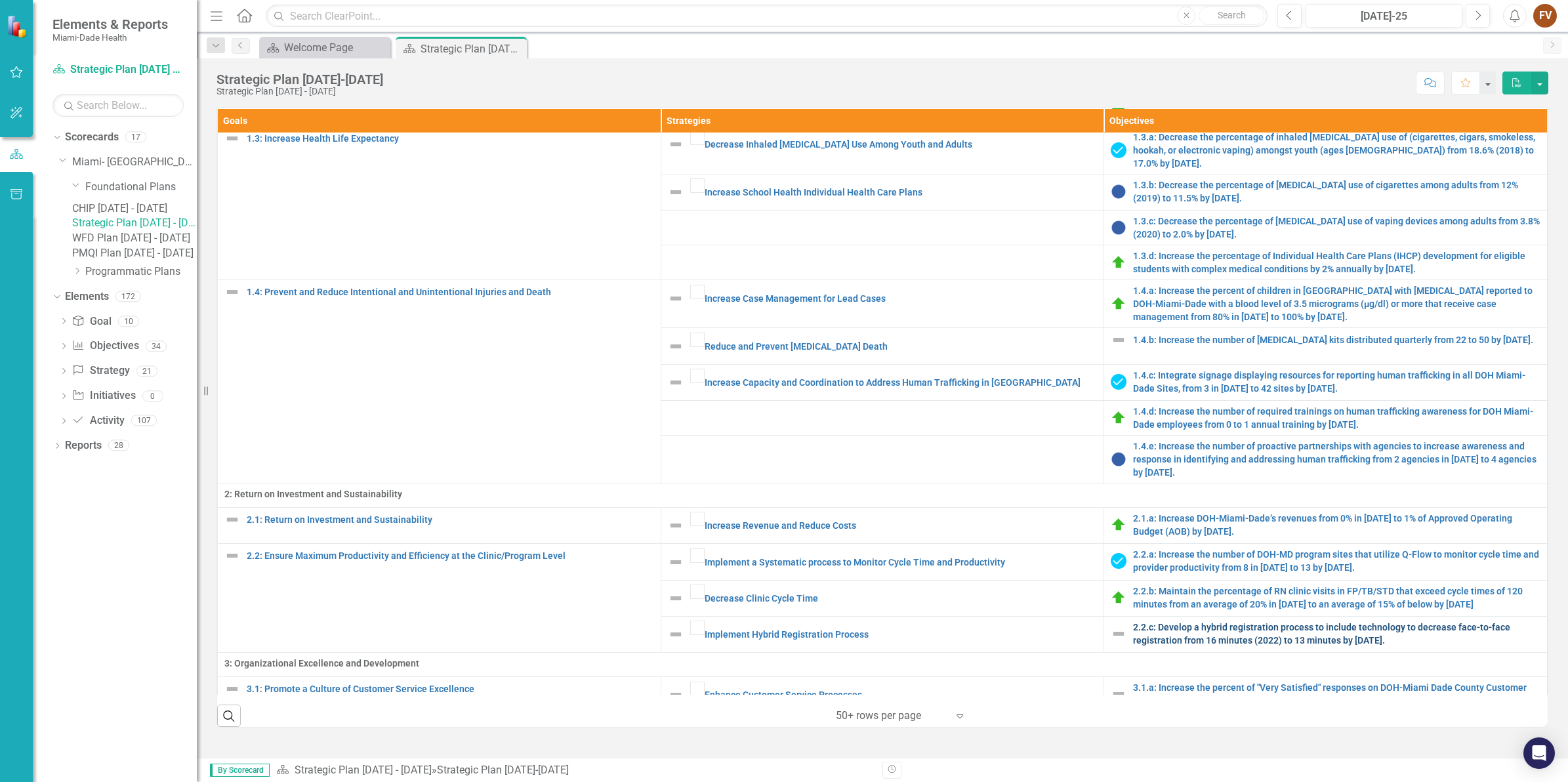
click at [1174, 620] on link "2.2.c: Develop a hybrid registration process to include technology to decrease …" at bounding box center [1336, 633] width 408 height 26
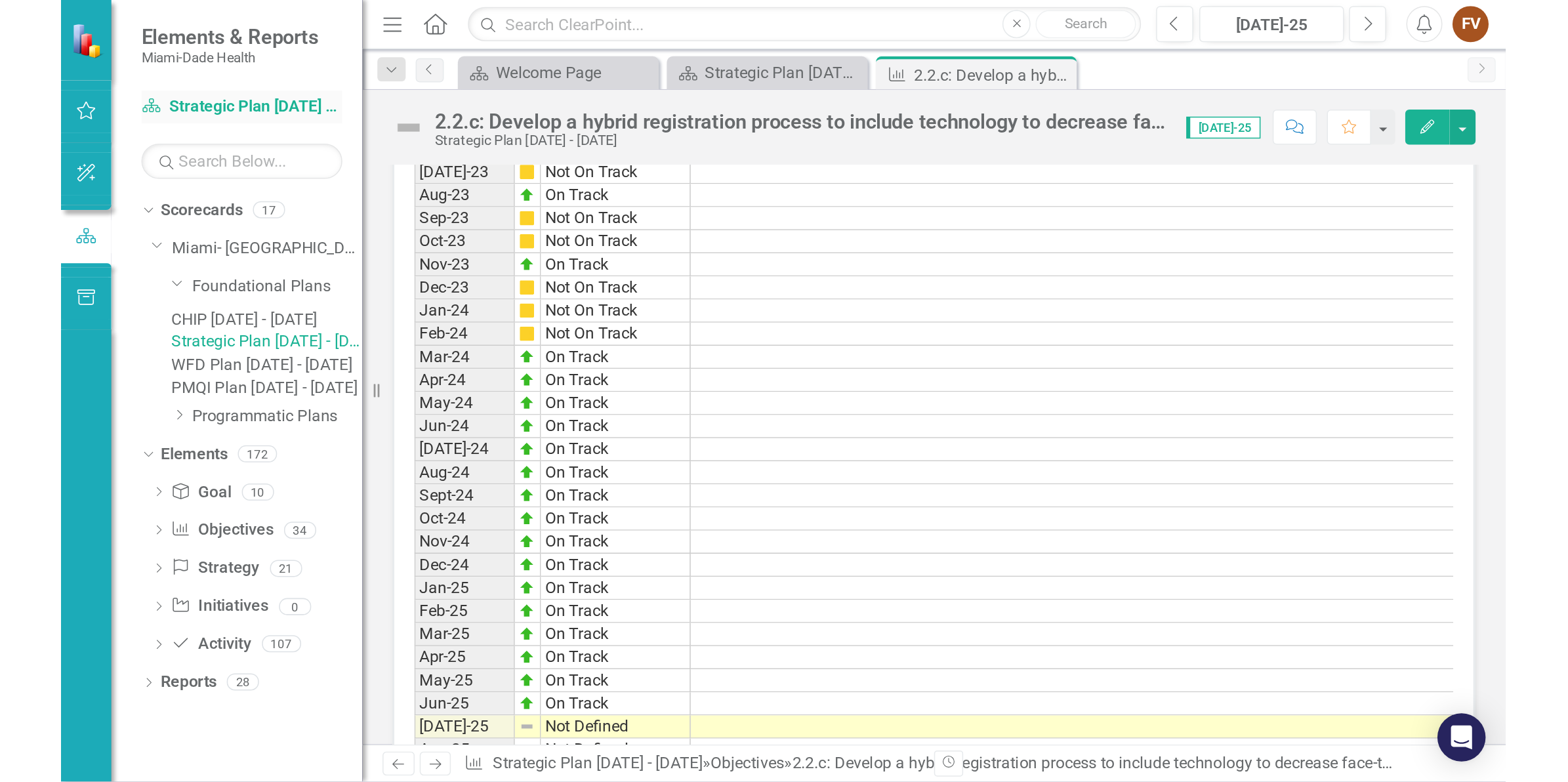
scroll to position [1312, 0]
